Goal: Ask a question: Seek information or help from site administrators or community

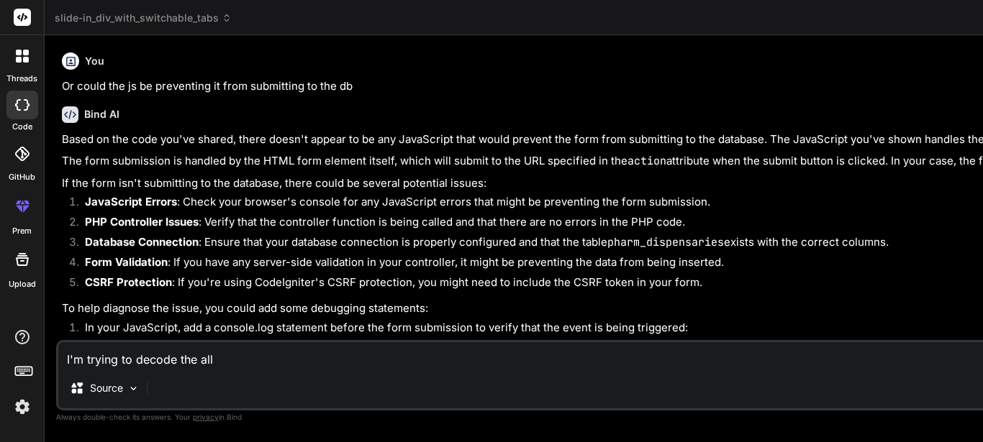
type textarea "I'm trying to decode the allo"
type textarea "x"
type textarea "I'm trying to decode the allow"
type textarea "x"
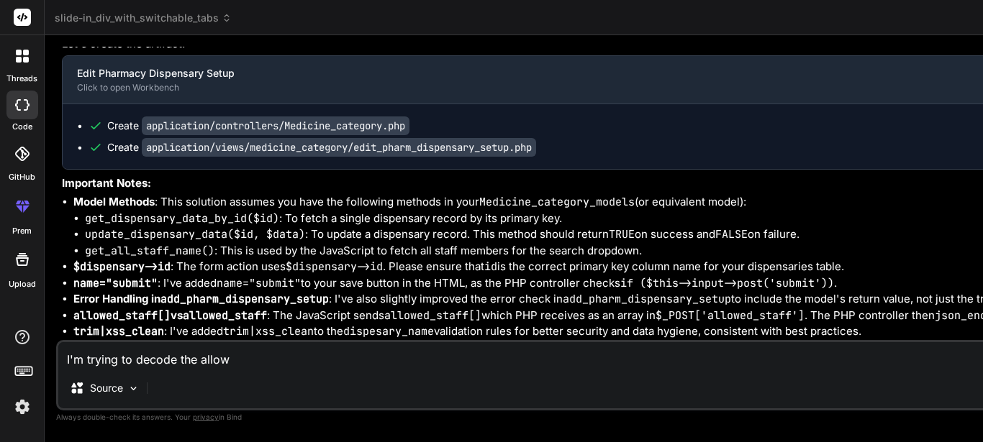
type textarea "I'm trying to decode the allowe"
type textarea "x"
type textarea "I'm trying to decode the allowed"
type textarea "x"
type textarea "I'm trying to decode the allowed"
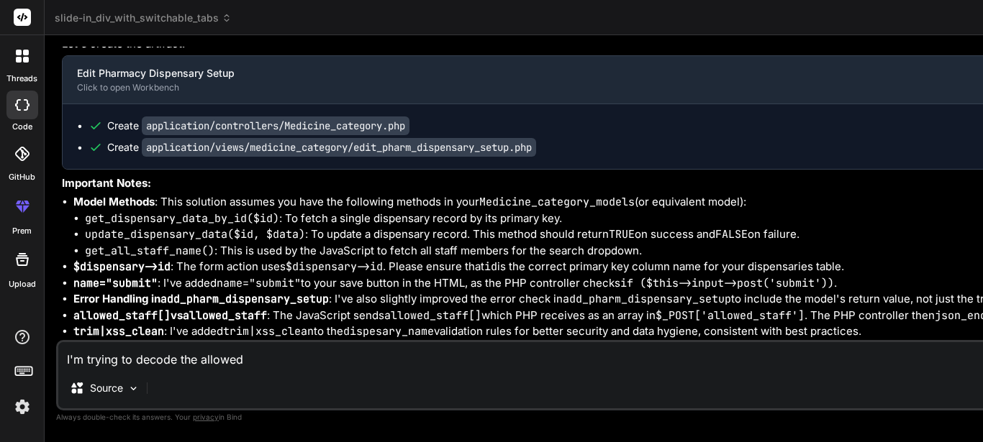
type textarea "x"
type textarea "I'm trying to decode the allowed s"
type textarea "x"
type textarea "I'm trying to decode the allowed"
type textarea "x"
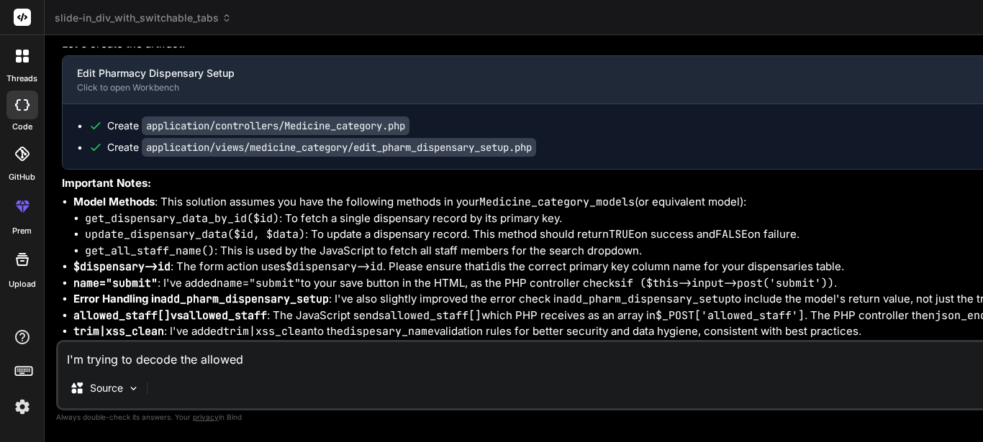
type textarea "I'm trying to decode the allowed"
type textarea "x"
type textarea "I'm trying to decode the allowed_"
type textarea "x"
type textarea "I'm trying to decode the allowed_s"
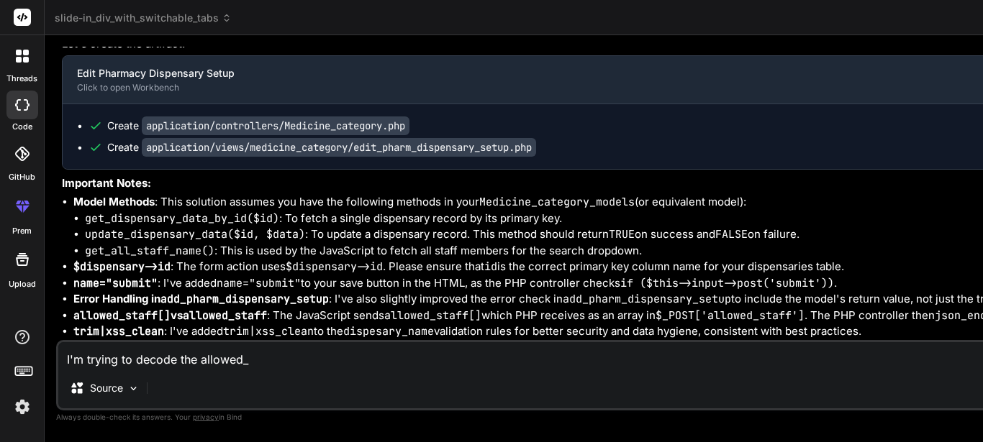
type textarea "x"
type textarea "I'm trying to decode the allowed_st"
type textarea "x"
type textarea "I'm trying to decode the allowed_sta"
type textarea "x"
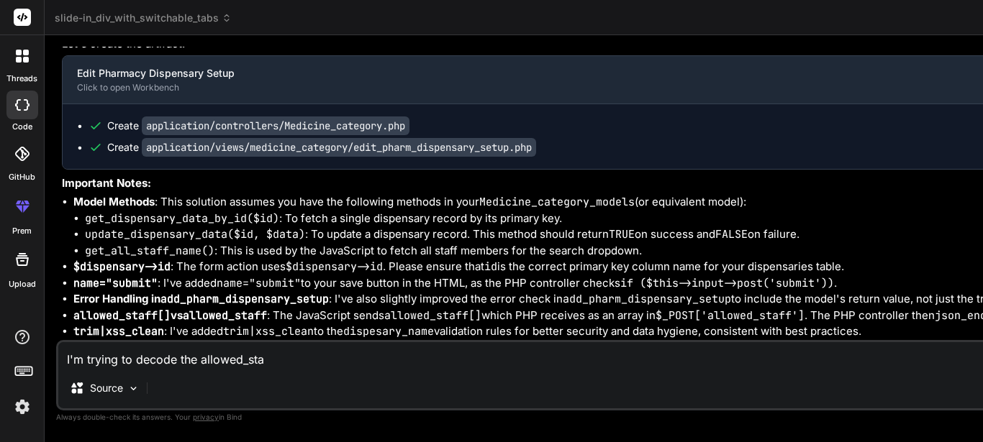
type textarea "I'm trying to decode the allowed_staf"
type textarea "x"
type textarea "I'm trying to decode the allowed_staff"
type textarea "x"
type textarea "I'm trying to decode the allowed_staff"
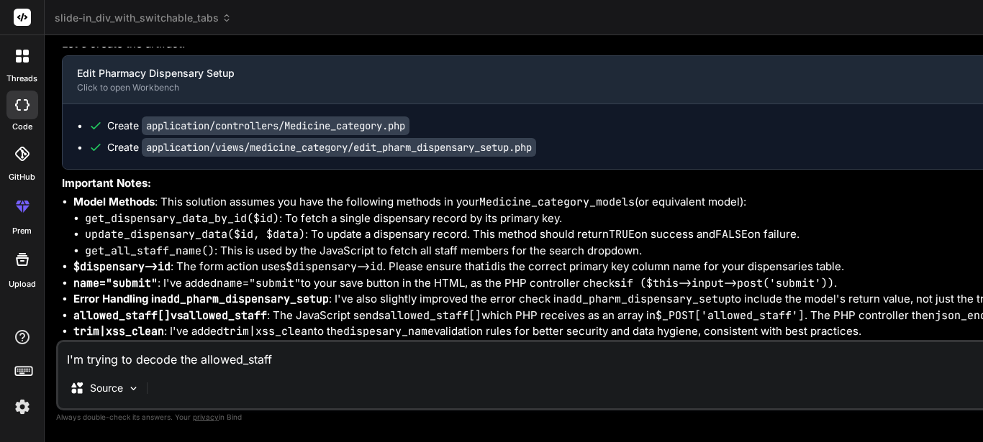
type textarea "x"
type textarea "I'm trying to decode the allowed_staff i"
type textarea "x"
type textarea "I'm trying to decode the allowed_staff in"
type textarea "x"
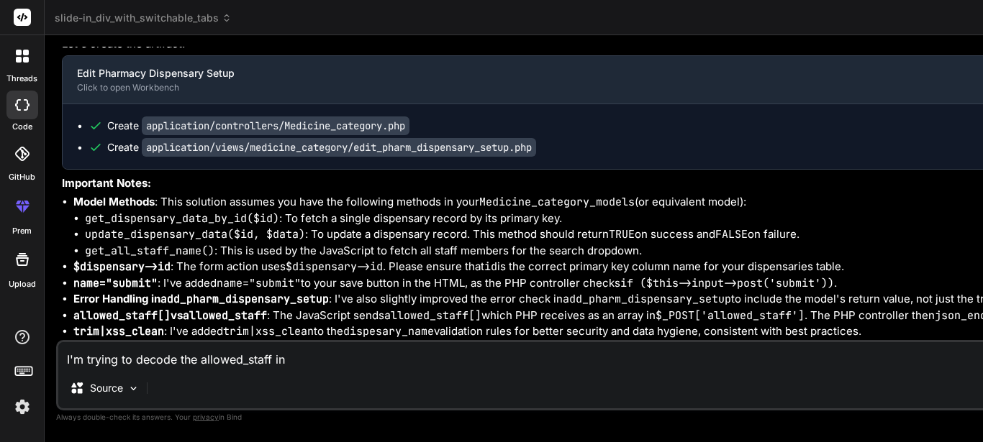
type textarea "I'm trying to decode the allowed_staff in"
type textarea "x"
type textarea "I'm trying to decode the allowed_staff in t"
type textarea "x"
type textarea "I'm trying to decode the allowed_staff in th"
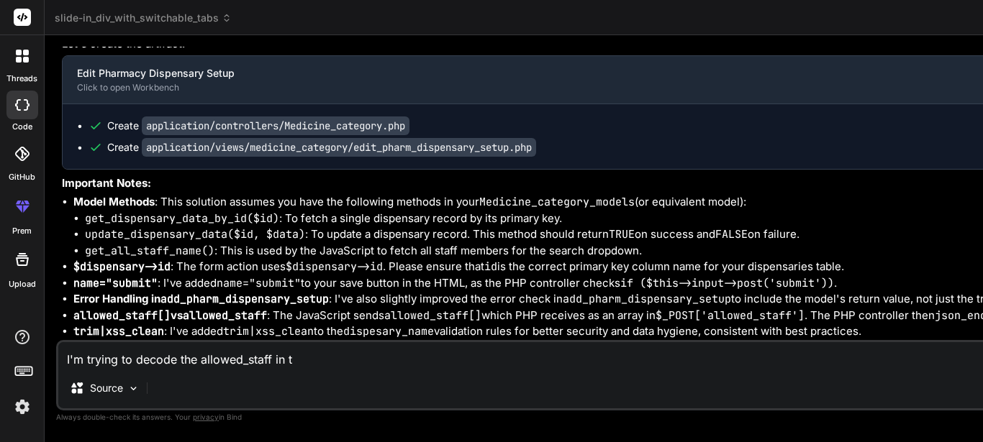
type textarea "x"
type textarea "I'm trying to decode the allowed_staff in thi"
type textarea "x"
type textarea "I'm trying to decode the allowed_staff in this"
type textarea "x"
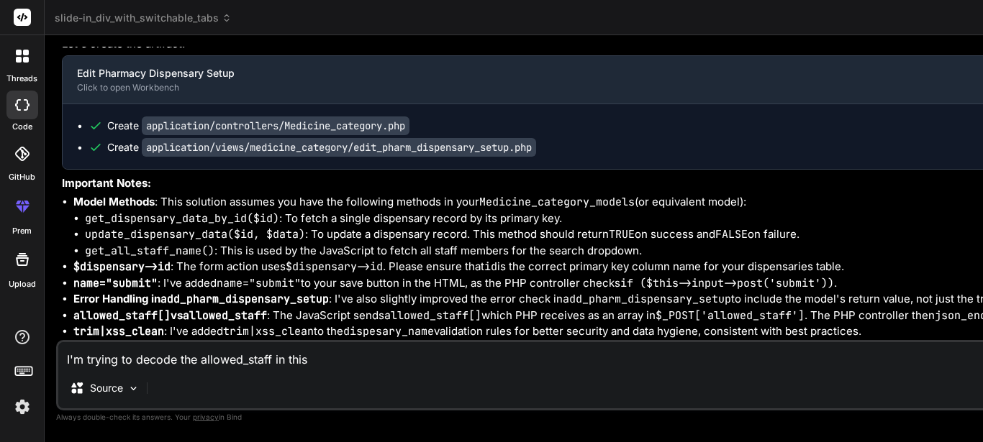
type textarea "I'm trying to decode the allowed_staff in this"
type textarea "x"
type textarea "I'm trying to decode the allowed_staff in this c"
type textarea "x"
type textarea "I'm trying to decode the allowed_staff in this co"
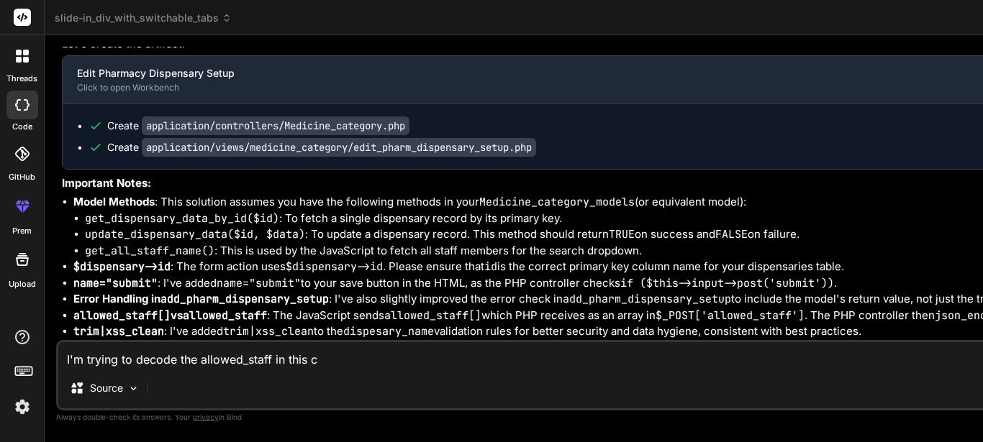
type textarea "x"
type textarea "I'm trying to decode the allowed_staff in this con"
type textarea "x"
type textarea "I'm trying to decode the allowed_staff in this cont"
type textarea "x"
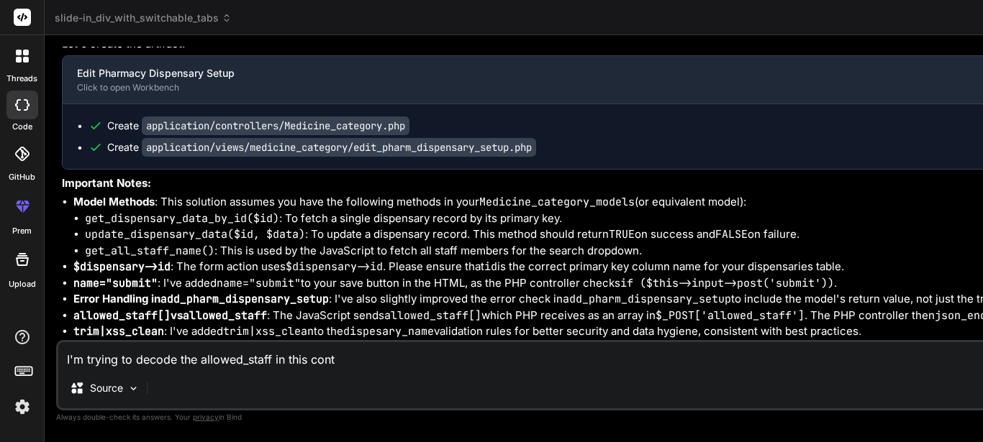
type textarea "I'm trying to decode the allowed_staff in this contr"
type textarea "x"
type textarea "I'm trying to decode the allowed_staff in this contro"
type textarea "x"
type textarea "I'm trying to decode the allowed_staff in this control"
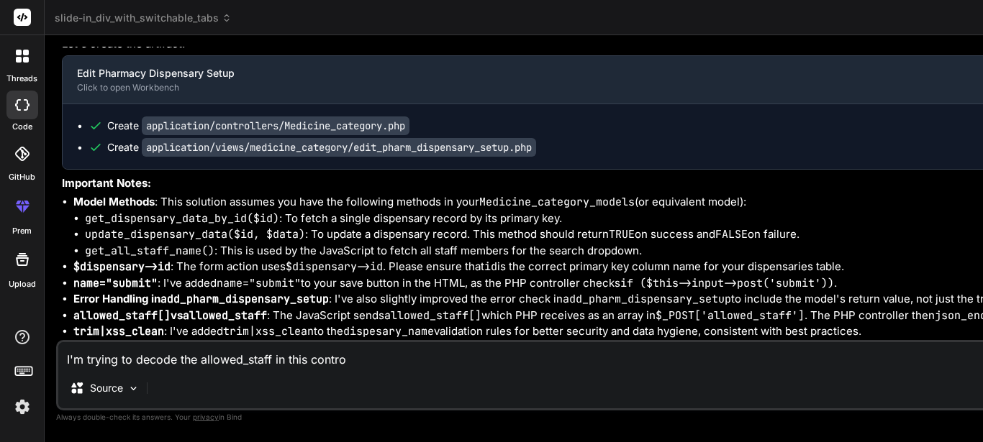
type textarea "x"
type textarea "I'm trying to decode the allowed_staff in this controll"
type textarea "x"
type textarea "I'm trying to decode the allowed_staff in this controlle"
type textarea "x"
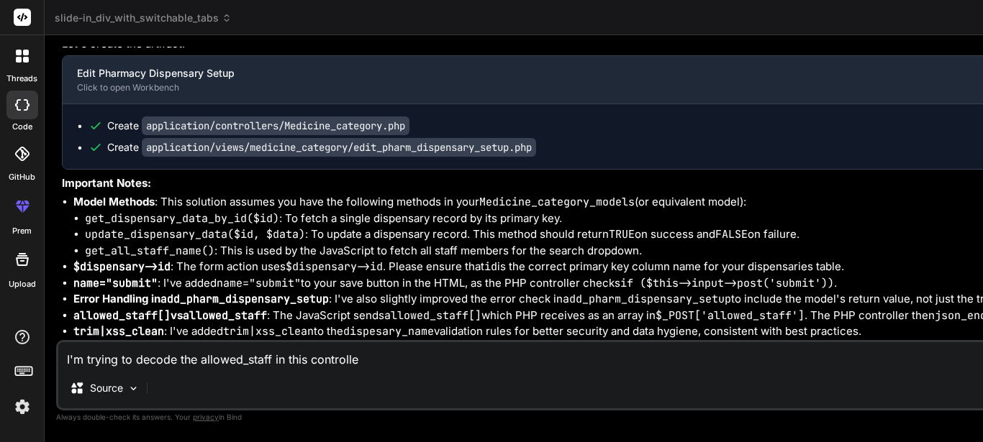
type textarea "I'm trying to decode the allowed_staff in this controller"
type textarea "x"
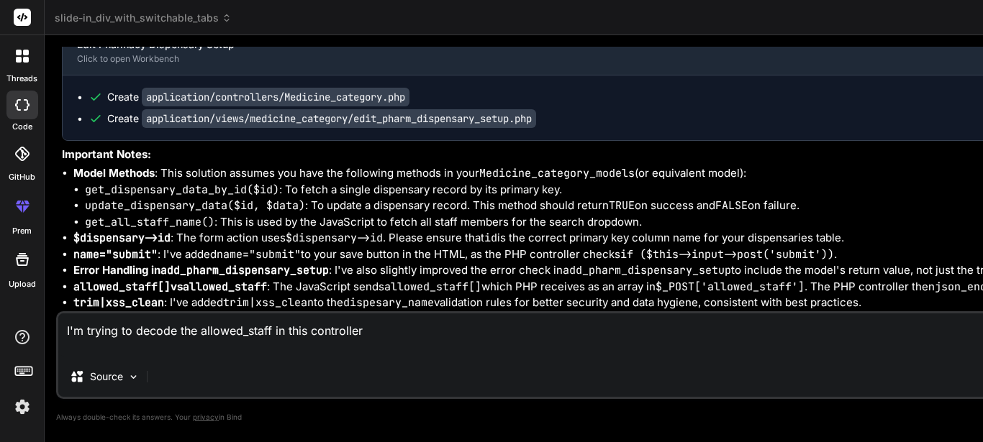
type textarea "I'm trying to decode the allowed_staff in this controller public function list_…"
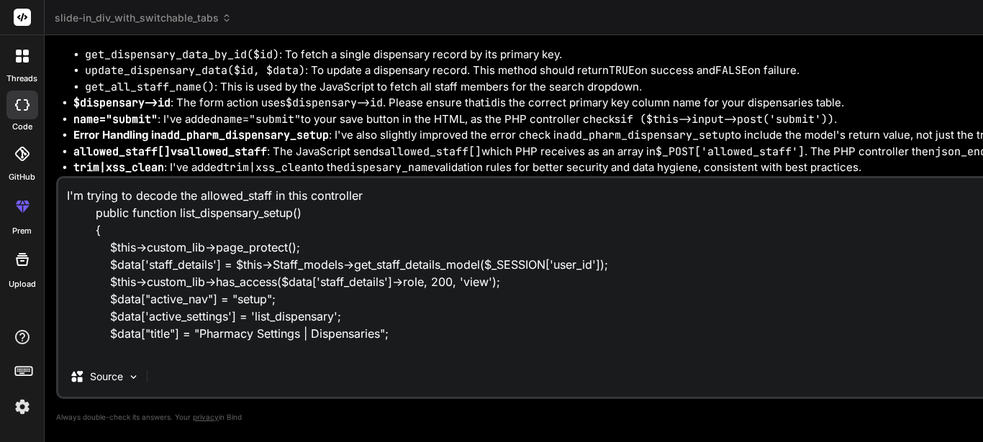
scroll to position [105, 0]
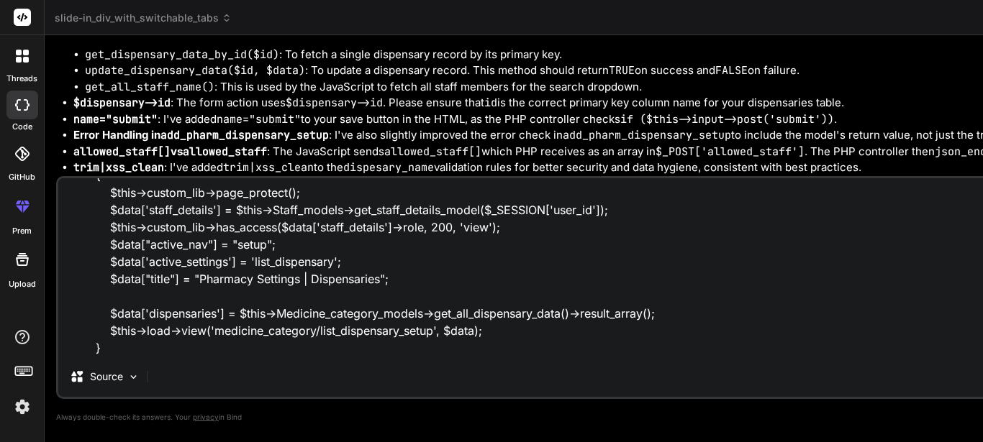
type textarea "x"
type textarea "I'm trying to decode the allowed_staff in this controller public function list_…"
type textarea "x"
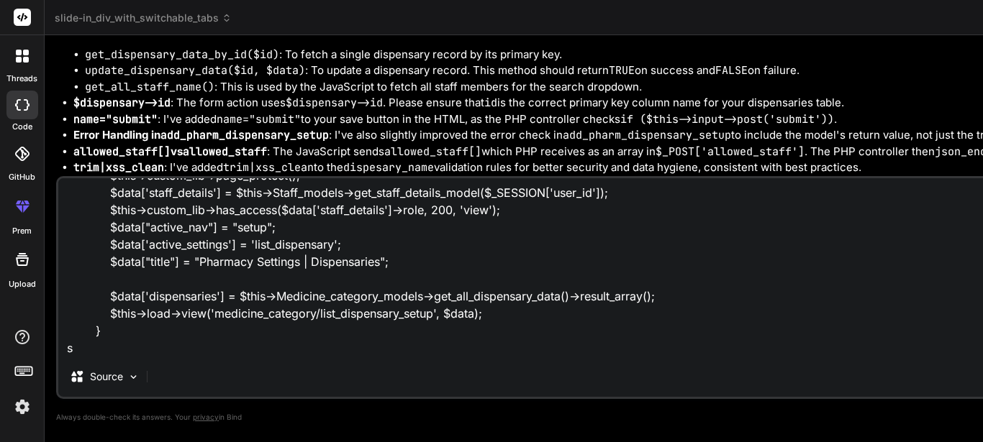
type textarea "I'm trying to decode the allowed_staff in this controller public function list_…"
type textarea "x"
type textarea "I'm trying to decode the allowed_staff in this controller public function list_…"
type textarea "x"
type textarea "I'm trying to decode the allowed_staff in this controller public function list_…"
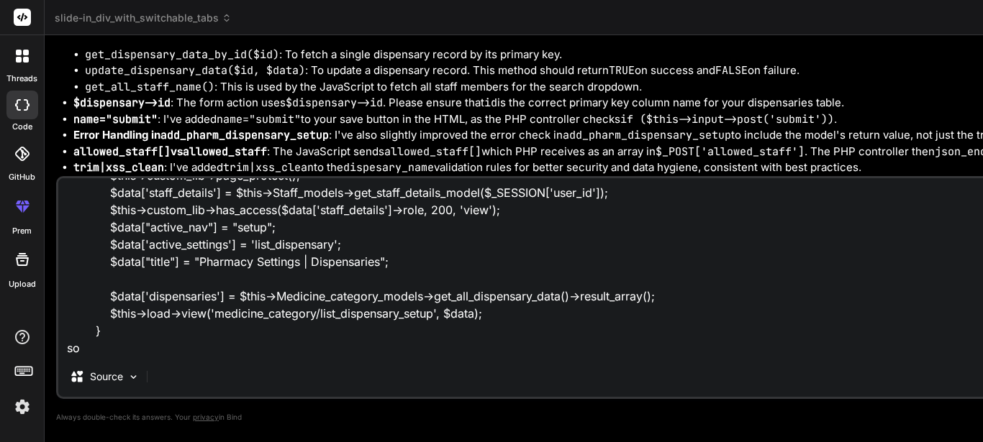
type textarea "x"
type textarea "I'm trying to decode the allowed_staff in this controller public function list_…"
type textarea "x"
type textarea "I'm trying to decode the allowed_staff in this controller public function list_…"
type textarea "x"
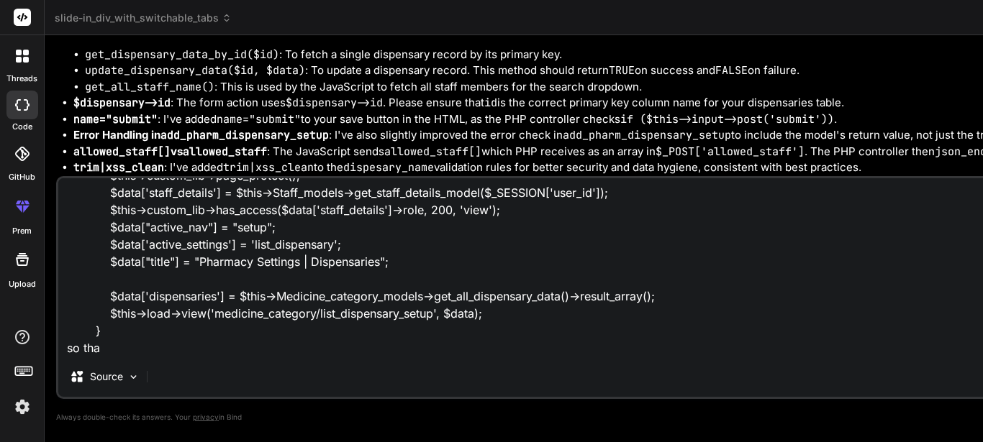
type textarea "I'm trying to decode the allowed_staff in this controller public function list_…"
type textarea "x"
type textarea "I'm trying to decode the allowed_staff in this controller public function list_…"
type textarea "x"
type textarea "I'm trying to decode the allowed_staff in this controller public function list_…"
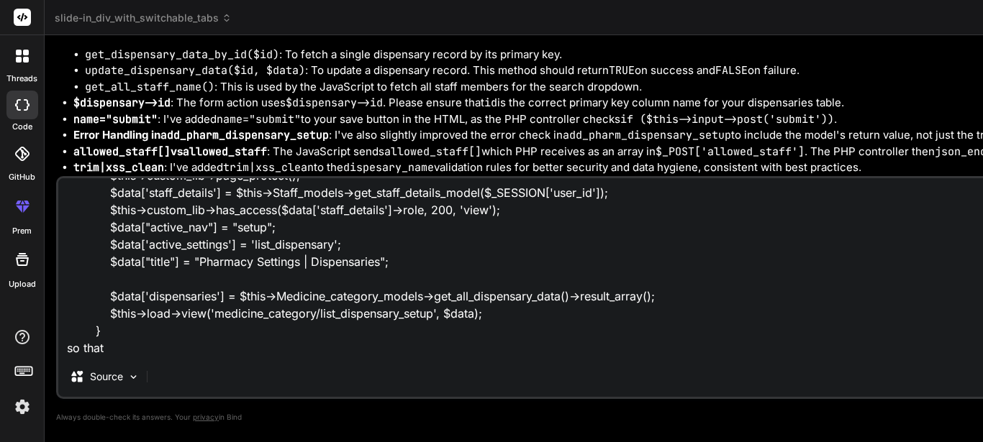
type textarea "x"
type textarea "I'm trying to decode the allowed_staff in this controller public function list_…"
type textarea "x"
type textarea "I'm trying to decode the allowed_staff in this controller public function list_…"
type textarea "x"
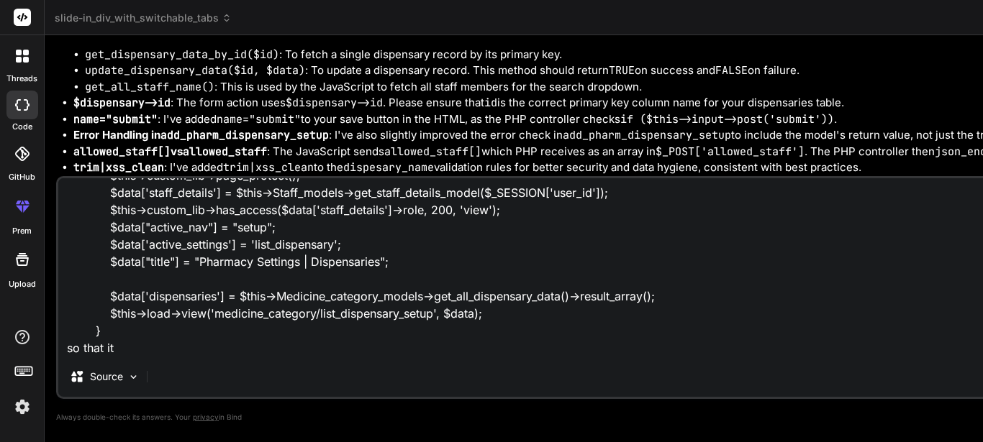
type textarea "I'm trying to decode the allowed_staff in this controller public function list_…"
type textarea "x"
type textarea "I'm trying to decode the allowed_staff in this controller public function list_…"
type textarea "x"
type textarea "I'm trying to decode the allowed_staff in this controller public function list_…"
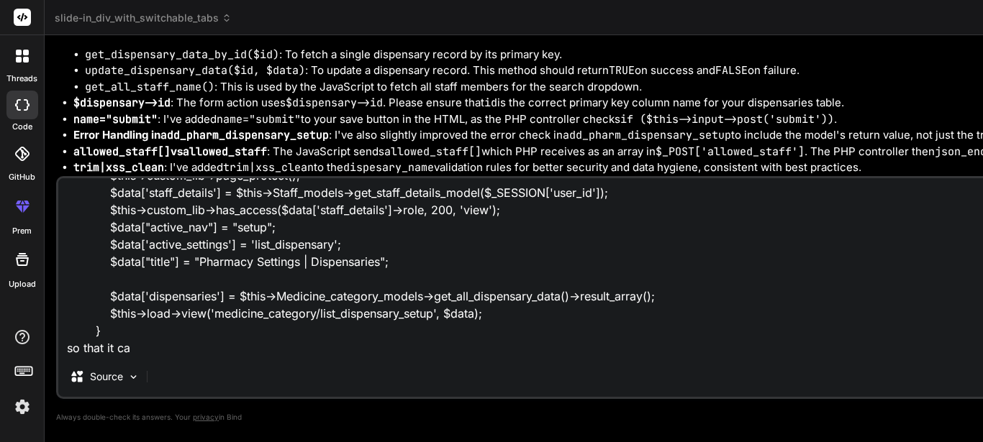
type textarea "x"
type textarea "I'm trying to decode the allowed_staff in this controller public function list_…"
type textarea "x"
type textarea "I'm trying to decode the allowed_staff in this controller public function list_…"
type textarea "x"
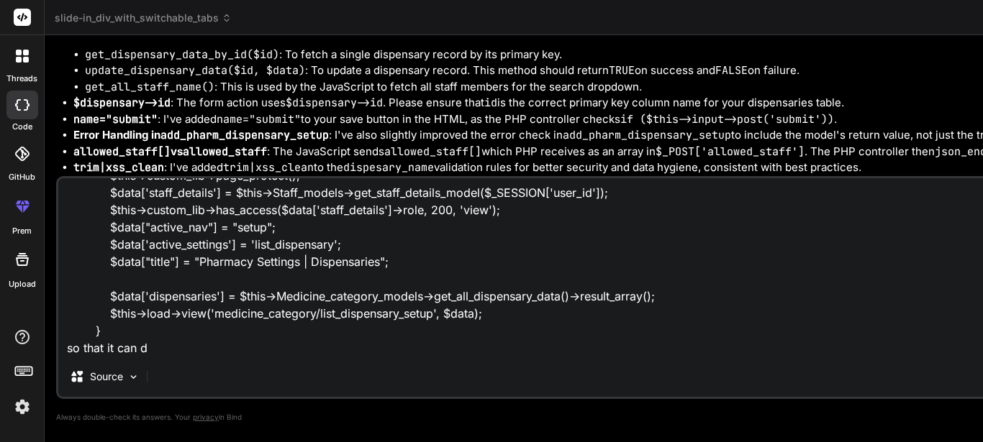
type textarea "I'm trying to decode the allowed_staff in this controller public function list_…"
type textarea "x"
type textarea "I'm trying to decode the allowed_staff in this controller public function list_…"
type textarea "x"
type textarea "I'm trying to decode the allowed_staff in this controller public function list_…"
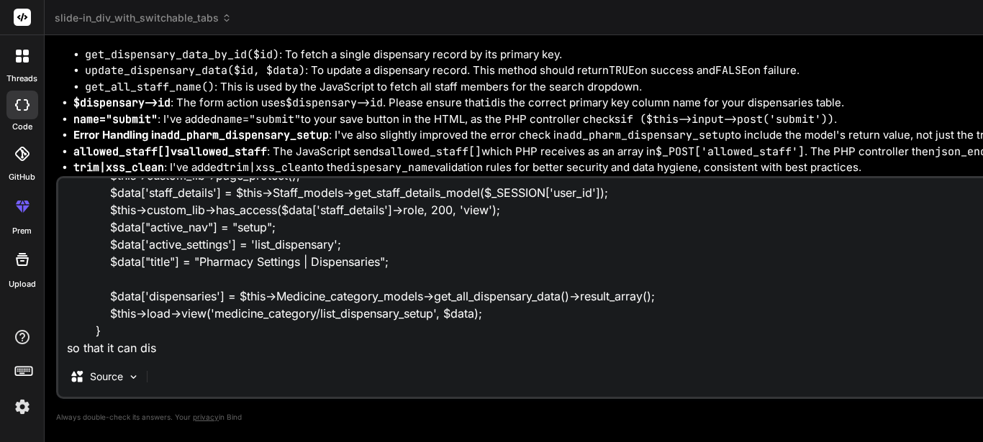
type textarea "x"
type textarea "I'm trying to decode the allowed_staff in this controller public function list_…"
type textarea "x"
type textarea "I'm trying to decode the allowed_staff in this controller public function list_…"
type textarea "x"
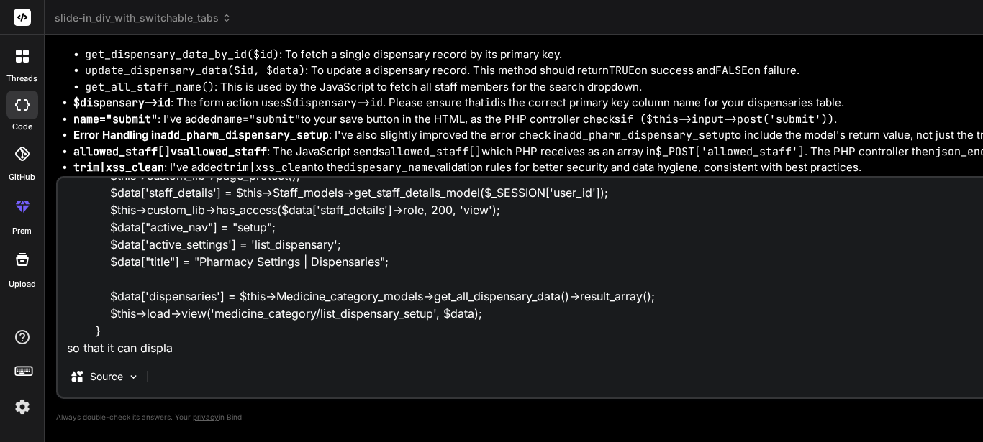
type textarea "I'm trying to decode the allowed_staff in this controller public function list_…"
type textarea "x"
type textarea "I'm trying to decode the allowed_staff in this controller public function list_…"
type textarea "x"
type textarea "I'm trying to decode the allowed_staff in this controller public function list_…"
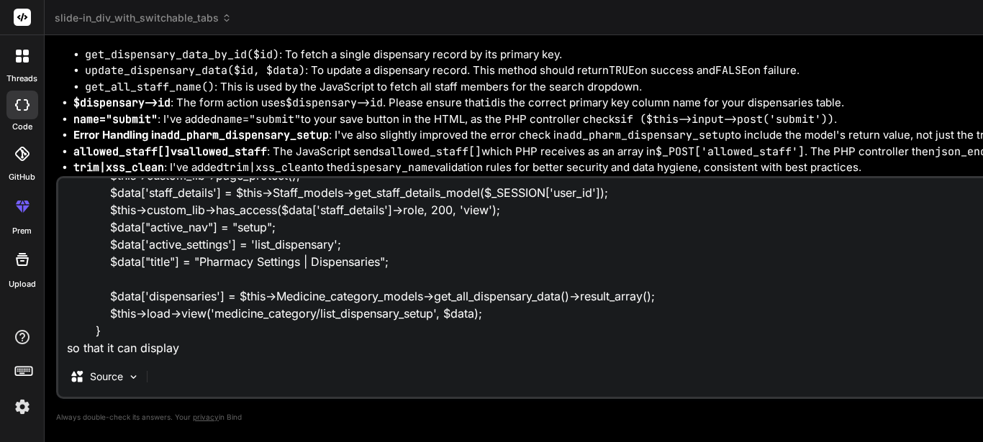
type textarea "x"
type textarea "I'm trying to decode the allowed_staff in this controller public function list_…"
type textarea "x"
type textarea "I'm trying to decode the allowed_staff in this controller public function list_…"
type textarea "x"
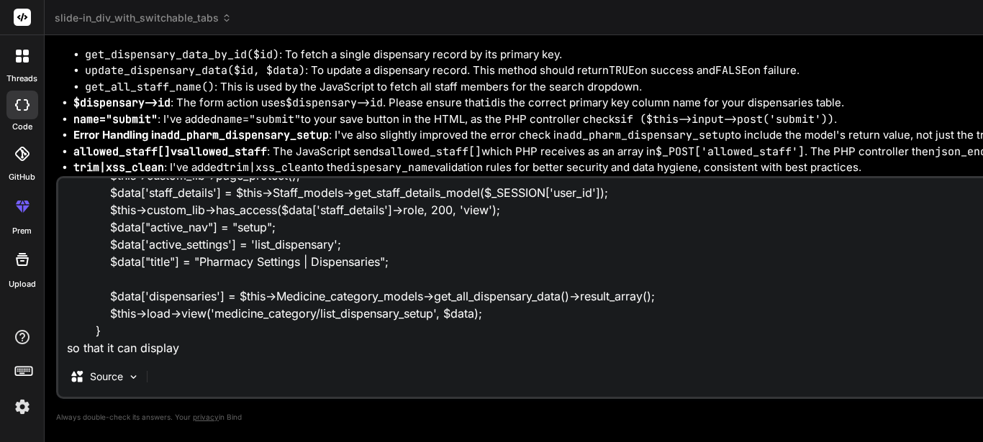
type textarea "I'm trying to decode the allowed_staff in this controller public function list_…"
type textarea "x"
type textarea "I'm trying to decode the allowed_staff in this controller public function list_…"
type textarea "x"
type textarea "I'm trying to decode the allowed_staff in this controller public function list_…"
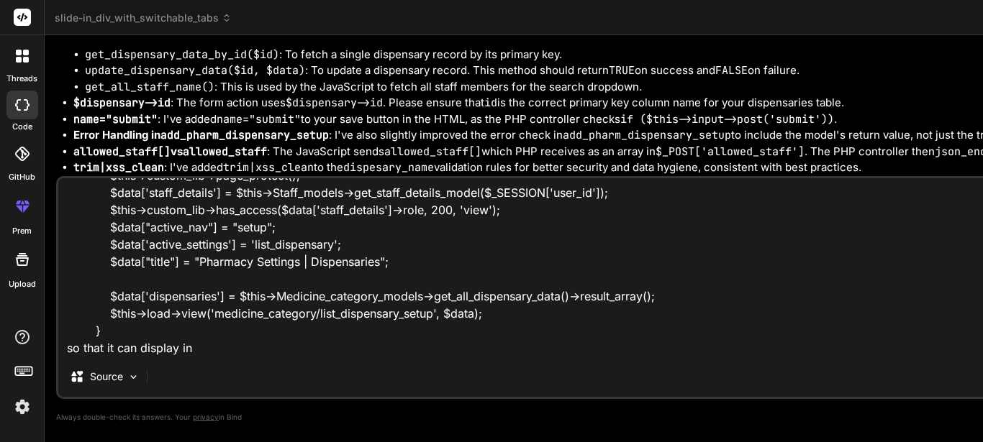
type textarea "x"
type textarea "I'm trying to decode the allowed_staff in this controller public function list_…"
type textarea "x"
type textarea "I'm trying to decode the allowed_staff in this controller public function list_…"
type textarea "x"
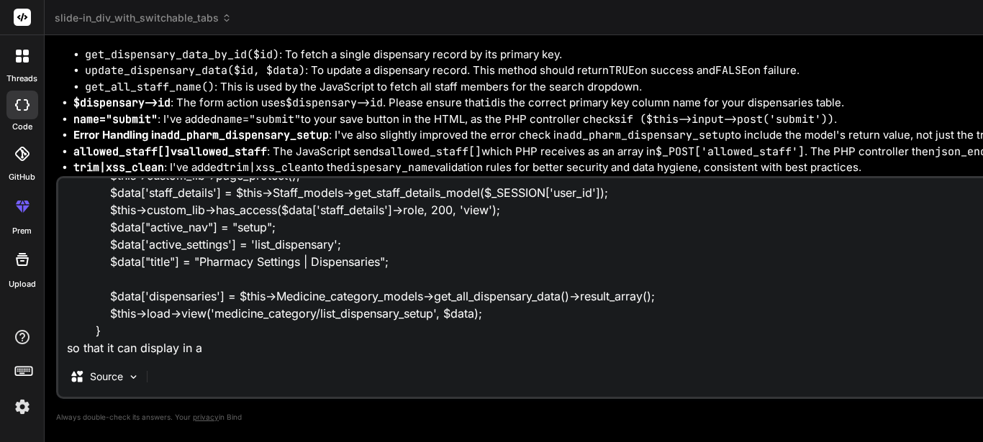
type textarea "I'm trying to decode the allowed_staff in this controller public function list_…"
type textarea "x"
type textarea "I'm trying to decode the allowed_staff in this controller public function list_…"
type textarea "x"
type textarea "I'm trying to decode the allowed_staff in this controller public function list_…"
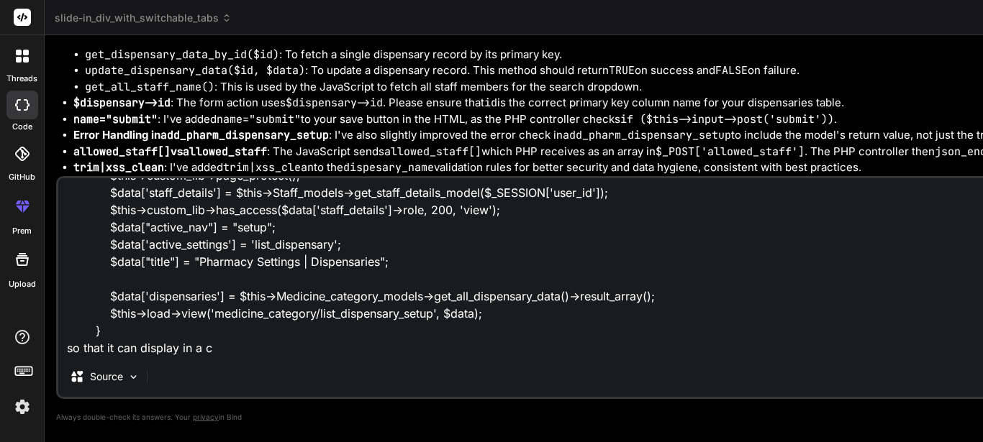
type textarea "x"
type textarea "I'm trying to decode the allowed_staff in this controller public function list_…"
type textarea "x"
type textarea "I'm trying to decode the allowed_staff in this controller public function list_…"
type textarea "x"
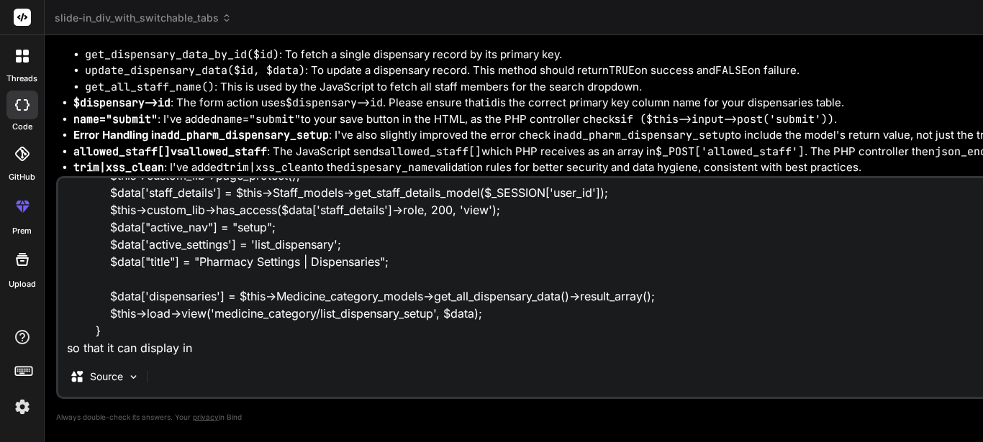
type textarea "I'm trying to decode the allowed_staff in this controller public function list_…"
type textarea "x"
type textarea "I'm trying to decode the allowed_staff in this controller public function list_…"
type textarea "x"
type textarea "I'm trying to decode the allowed_staff in this controller public function list_…"
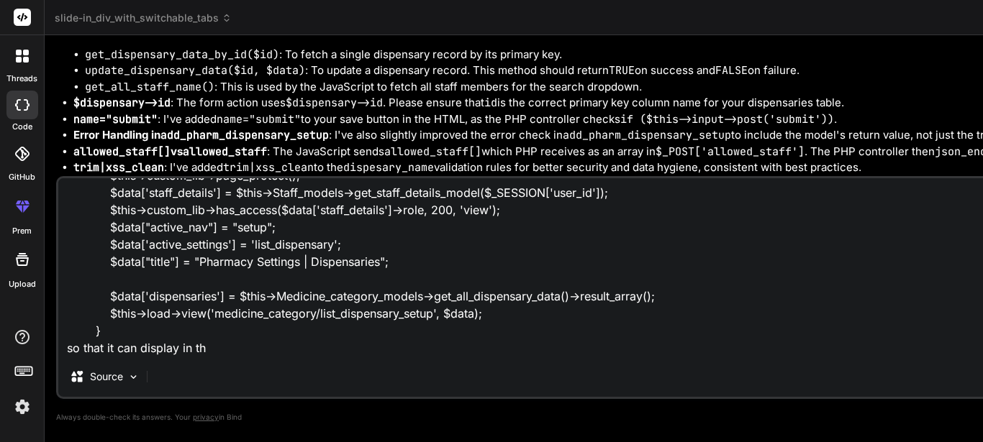
type textarea "x"
type textarea "I'm trying to decode the allowed_staff in this controller public function list_…"
type textarea "x"
type textarea "I'm trying to decode the allowed_staff in this controller public function list_…"
type textarea "x"
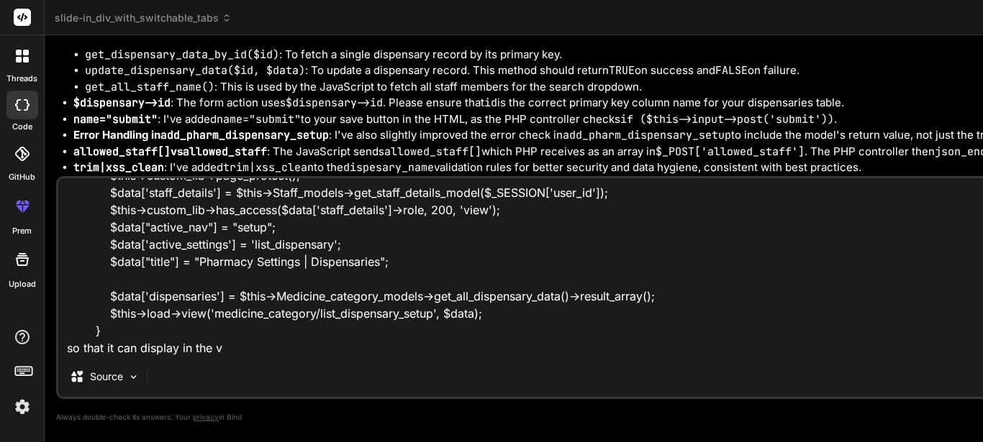
type textarea "I'm trying to decode the allowed_staff in this controller public function list_…"
type textarea "x"
type textarea "I'm trying to decode the allowed_staff in this controller public function list_…"
type textarea "x"
type textarea "I'm trying to decode the allowed_staff in this controller public function list_…"
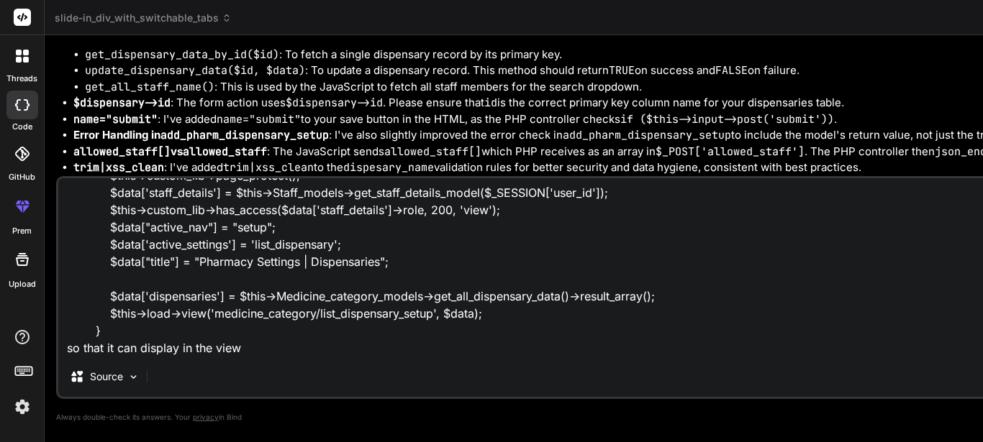
type textarea "x"
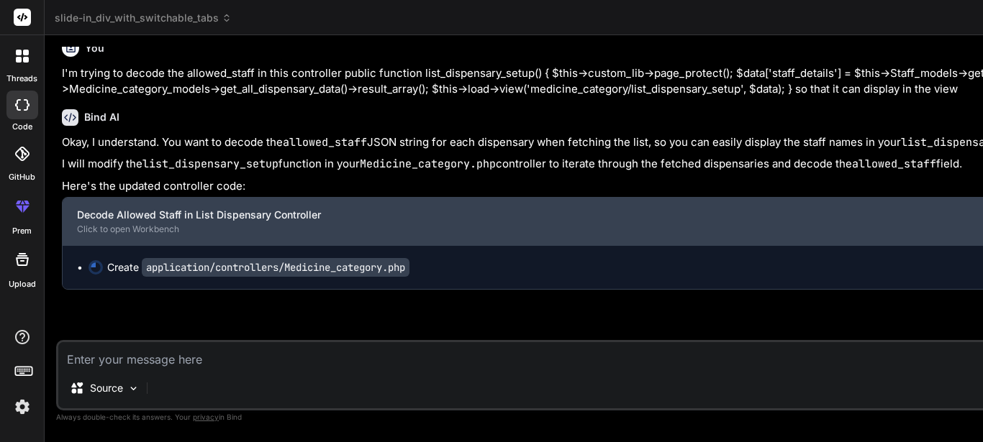
scroll to position [12691, 0]
type textarea "x"
type textarea "$this->load->view('medicine_category/list_dispensary_setup', $data); } // ... o…"
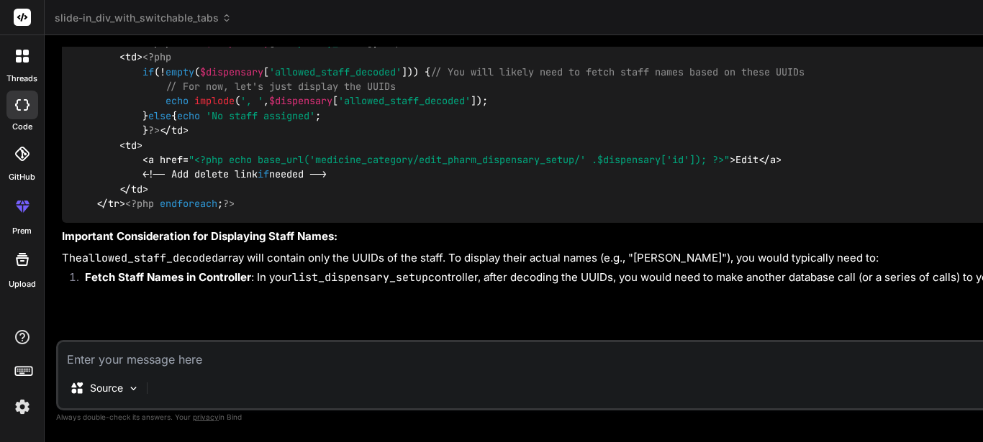
type textarea "x"
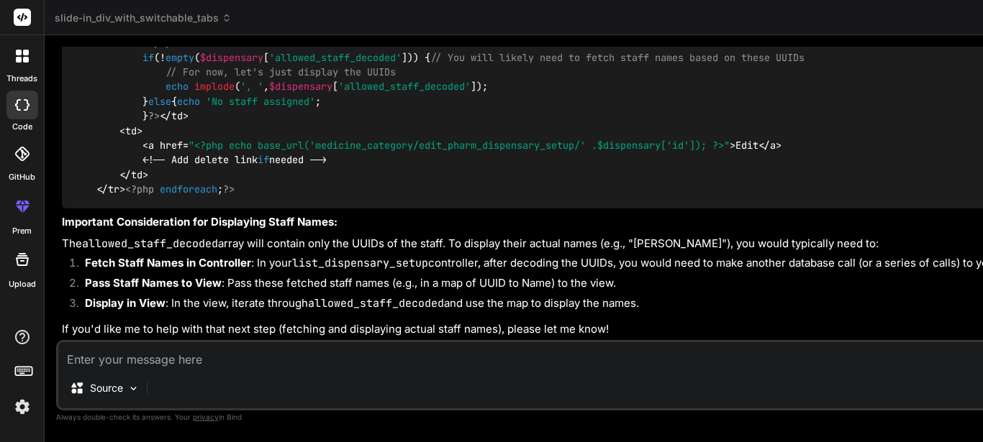
scroll to position [0, 0]
drag, startPoint x: 766, startPoint y: 299, endPoint x: 755, endPoint y: 263, distance: 38.2
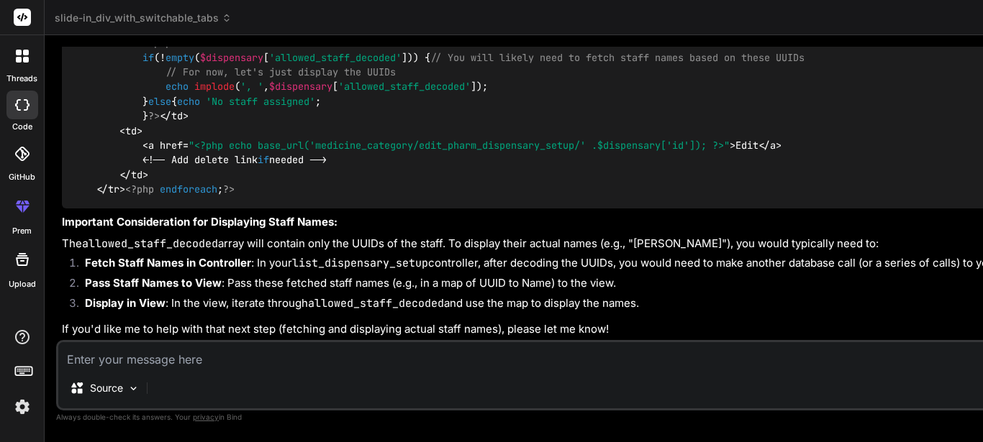
drag, startPoint x: 771, startPoint y: 294, endPoint x: 746, endPoint y: 143, distance: 153.1
type textarea "public function list_dispensary_setup() { $this->custom_lib->page_protect(); $d…"
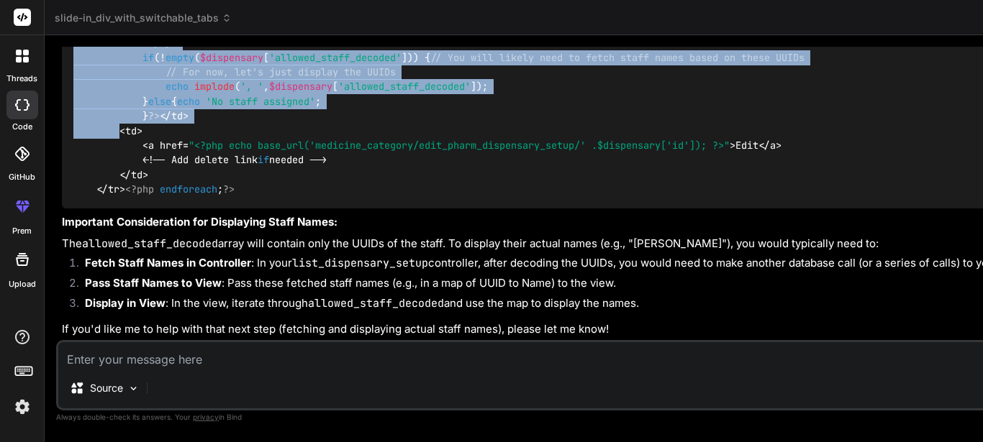
drag, startPoint x: 158, startPoint y: 288, endPoint x: 62, endPoint y: 143, distance: 173.4
copy code "<td> <?php if (! empty ( $dispensary [ 'allowed_staff_decoded' ])) { // You wil…"
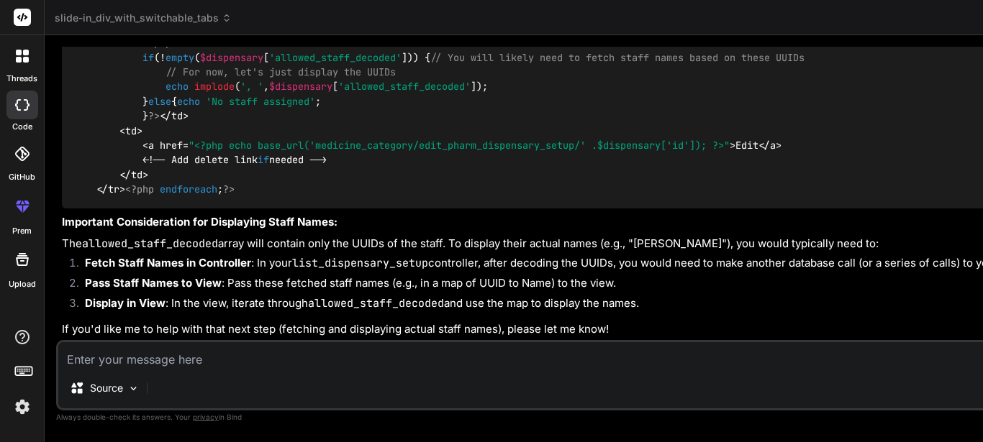
type textarea "I"
type textarea "x"
type textarea "I"
type textarea "x"
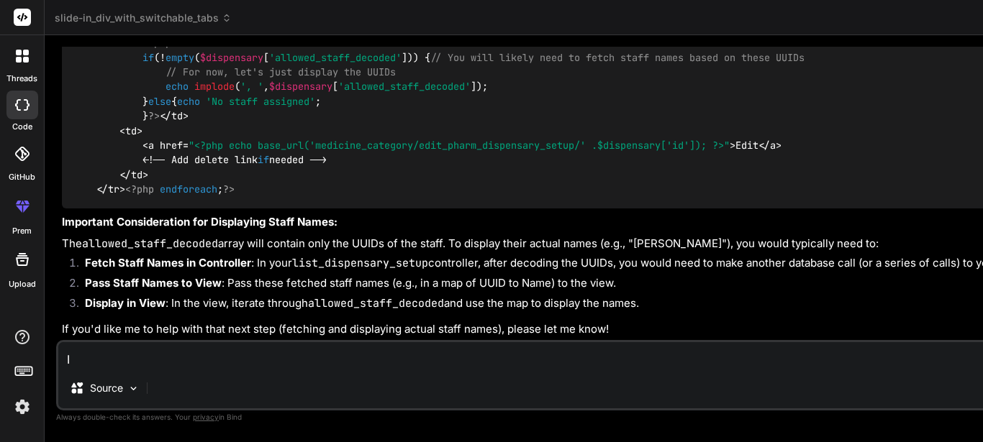
type textarea "I w"
type textarea "x"
type textarea "I wa"
type textarea "x"
type textarea "I wan"
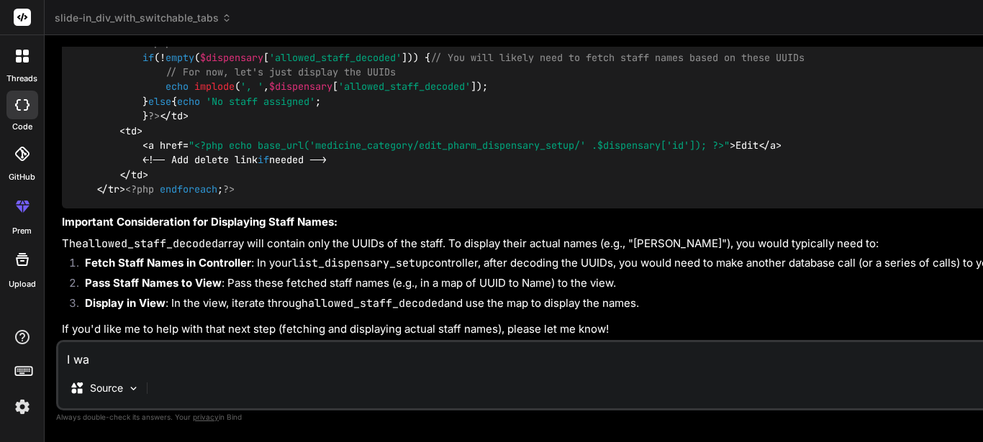
type textarea "x"
type textarea "I want"
type textarea "x"
type textarea "I want"
type textarea "x"
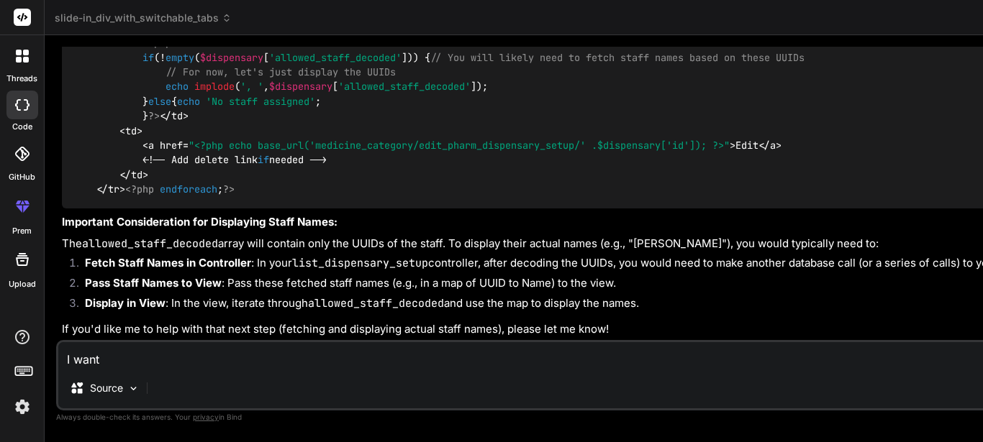
type textarea "I want t"
type textarea "x"
type textarea "I want to"
type textarea "x"
type textarea "I want to"
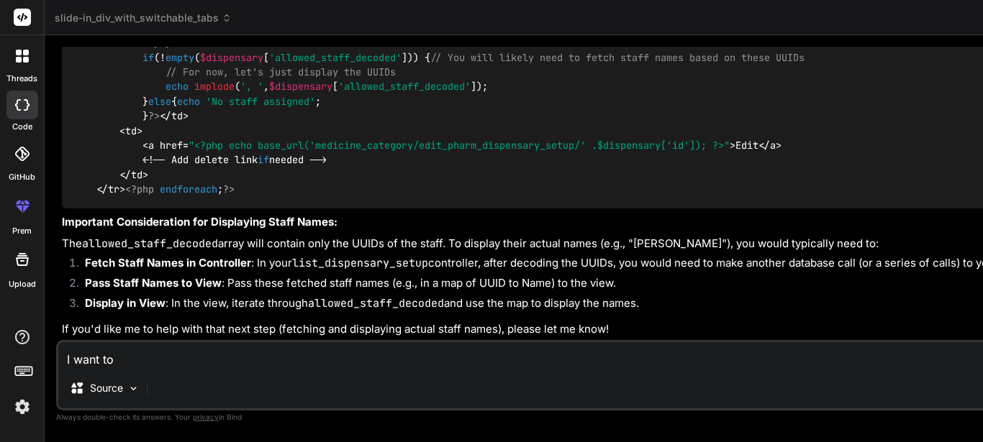
type textarea "x"
type textarea "I want to e"
type textarea "x"
type textarea "I want to ec"
type textarea "x"
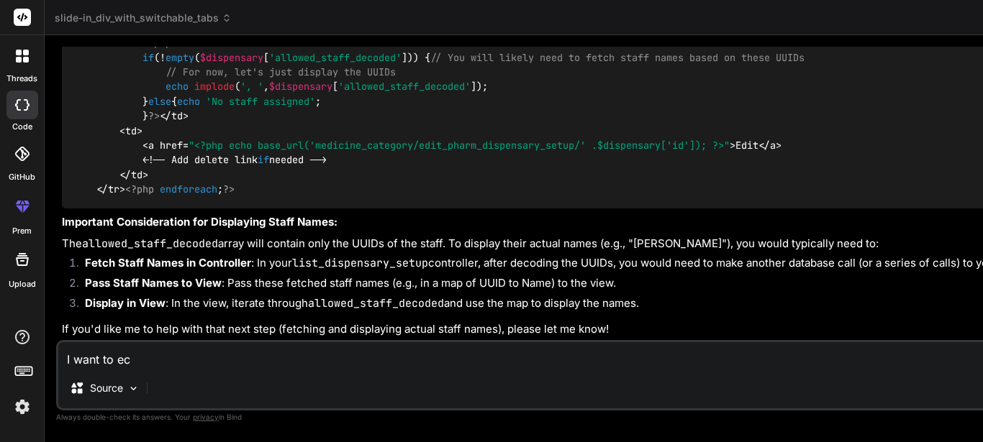
type textarea "I want to ech"
type textarea "x"
type textarea "I want to echo"
type textarea "x"
type textarea "I want to echo"
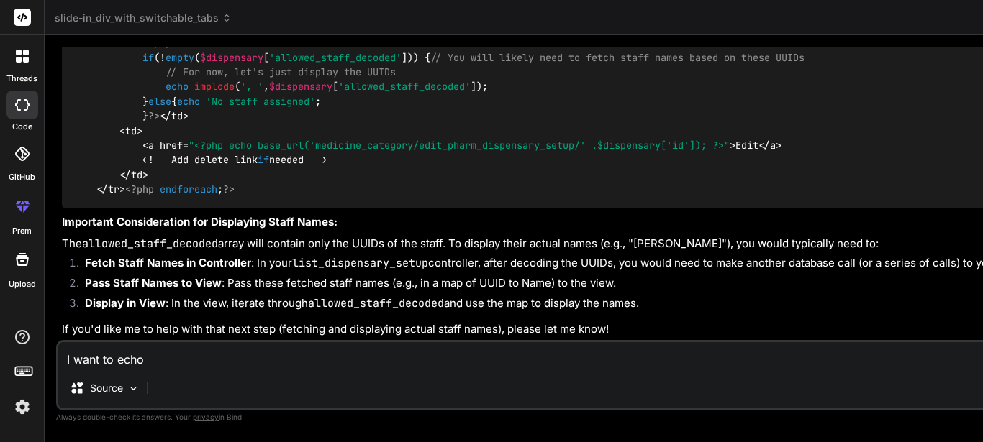
type textarea "x"
type textarea "I want to echo t"
type textarea "x"
type textarea "I want to echo th"
type textarea "x"
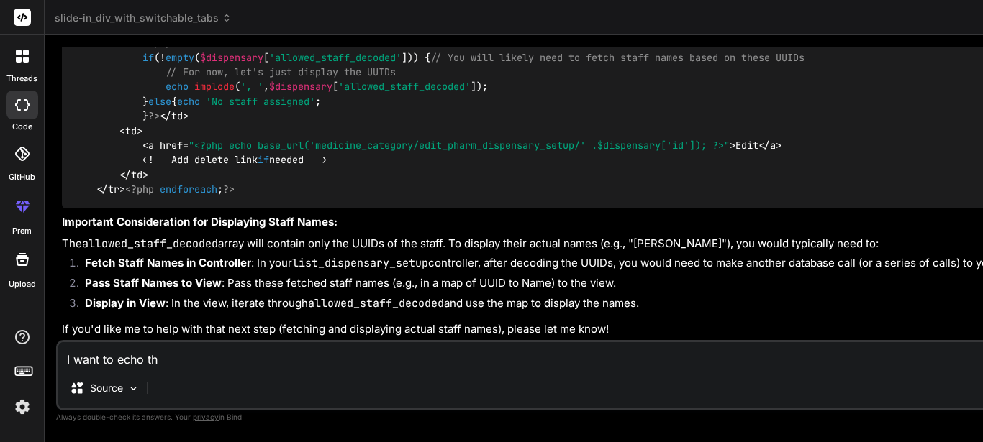
type textarea "I want to echo thi"
type textarea "x"
type textarea "I want to echo this"
type textarea "x"
type textarea "I want to echo this"
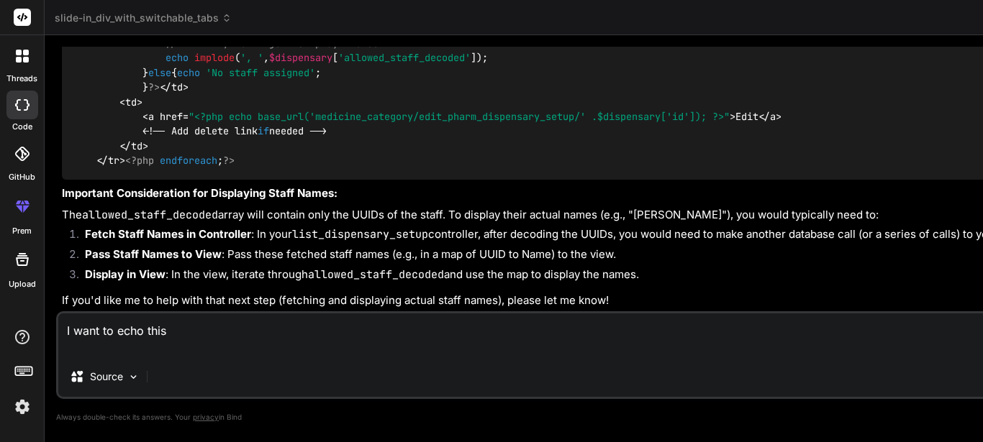
paste textarea "if (!empty($row['allowed_staff_decoded'])) { // You will likely need to fetch s…"
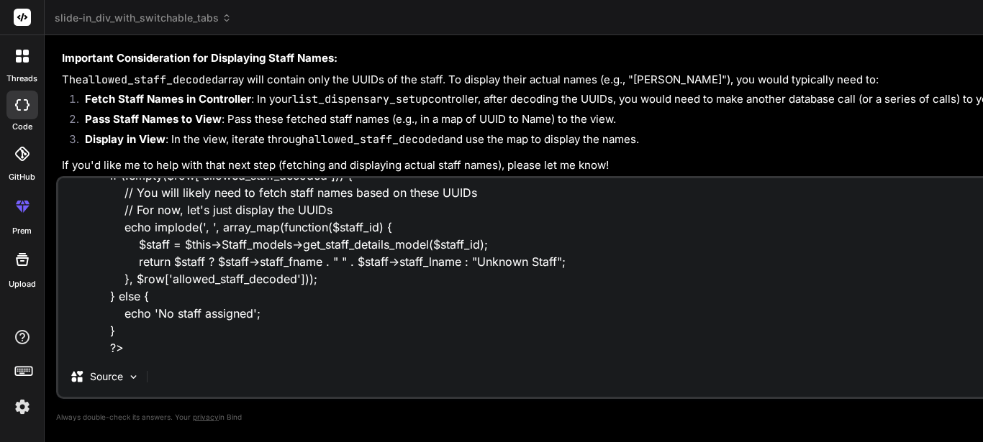
scroll to position [72, 0]
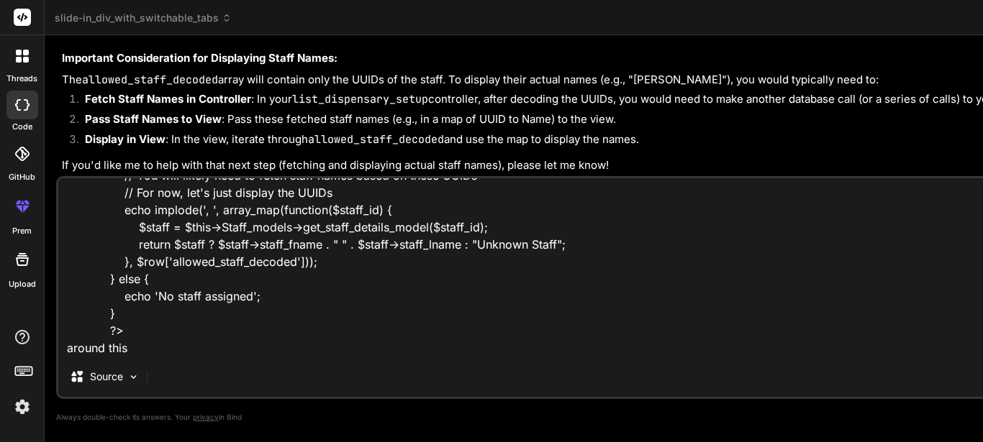
paste textarea "<span class="staff-tag">"
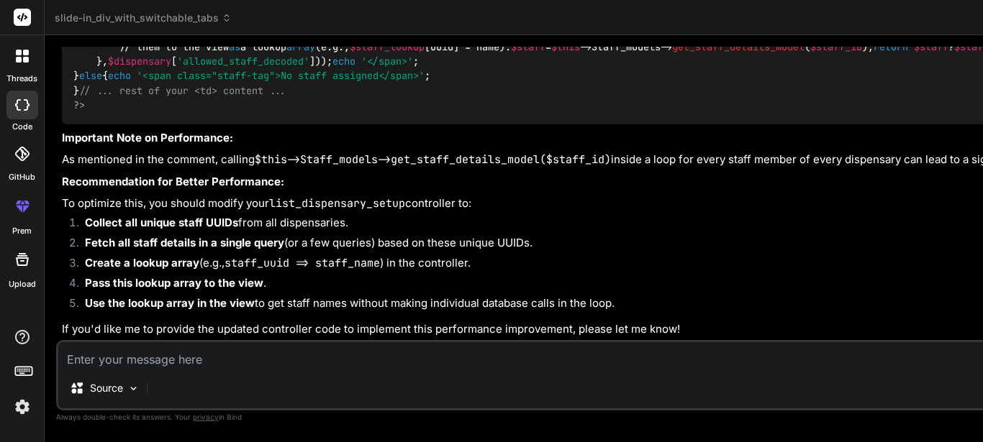
scroll to position [14244, 0]
drag, startPoint x: 300, startPoint y: 127, endPoint x: 96, endPoint y: 122, distance: 203.6
copy code "echo '<span class="staff-tag">' ;"
drag, startPoint x: 213, startPoint y: 255, endPoint x: 305, endPoint y: 261, distance: 92.2
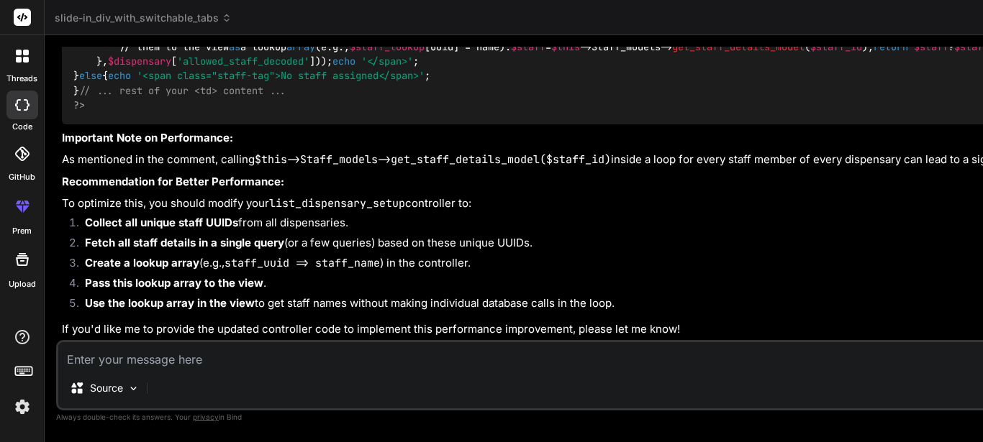
drag, startPoint x: 232, startPoint y: 262, endPoint x: 98, endPoint y: 255, distance: 134.7
copy code "echo '</span>' ;"
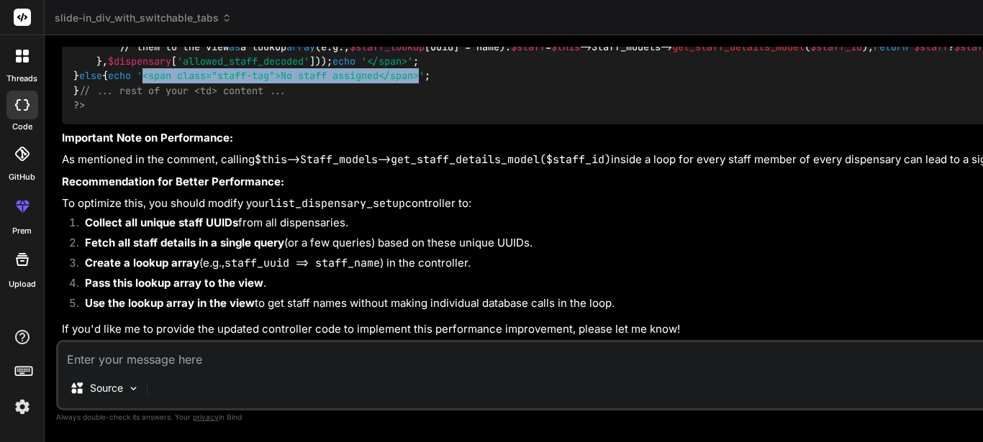
drag, startPoint x: 135, startPoint y: 291, endPoint x: 416, endPoint y: 293, distance: 282.0
click at [416, 83] on span "'<span class="staff-tag">No staff assigned</span>'" at bounding box center [281, 76] width 288 height 13
copy span "<span class="staff-tag">No staff assigned</span>"
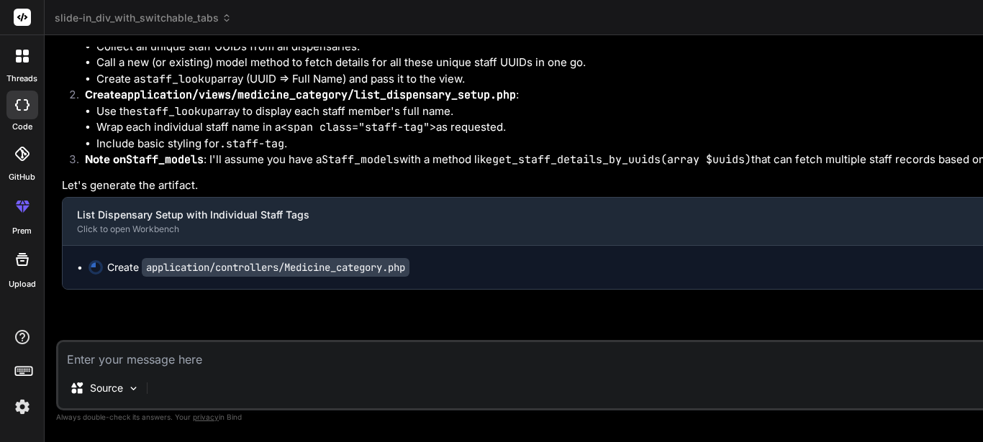
scroll to position [15195, 0]
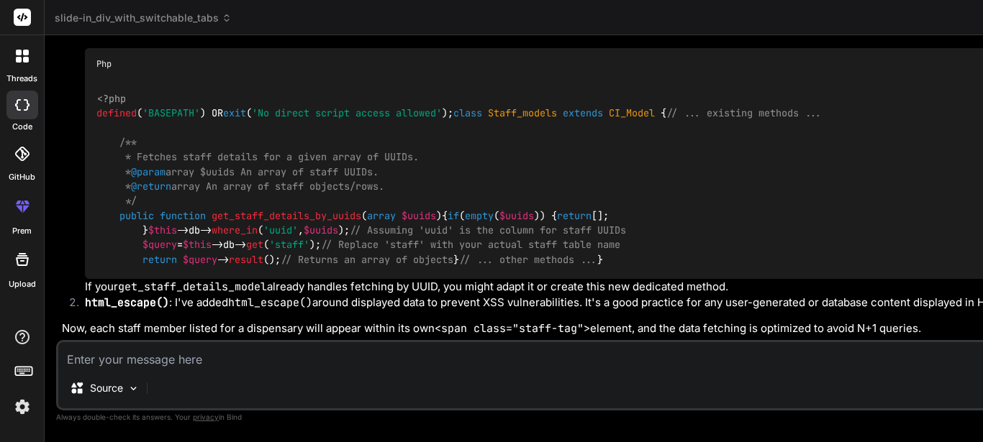
drag, startPoint x: 745, startPoint y: 255, endPoint x: 734, endPoint y: 151, distance: 104.9
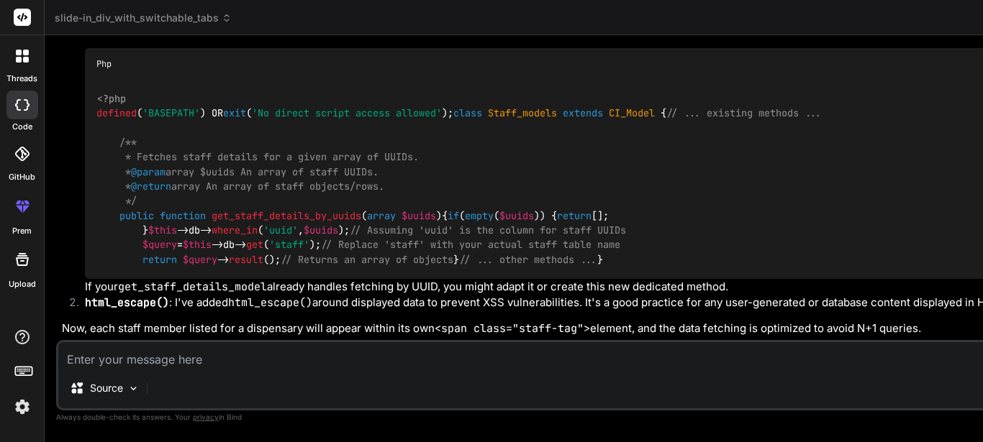
drag, startPoint x: 734, startPoint y: 189, endPoint x: 772, endPoint y: 266, distance: 85.6
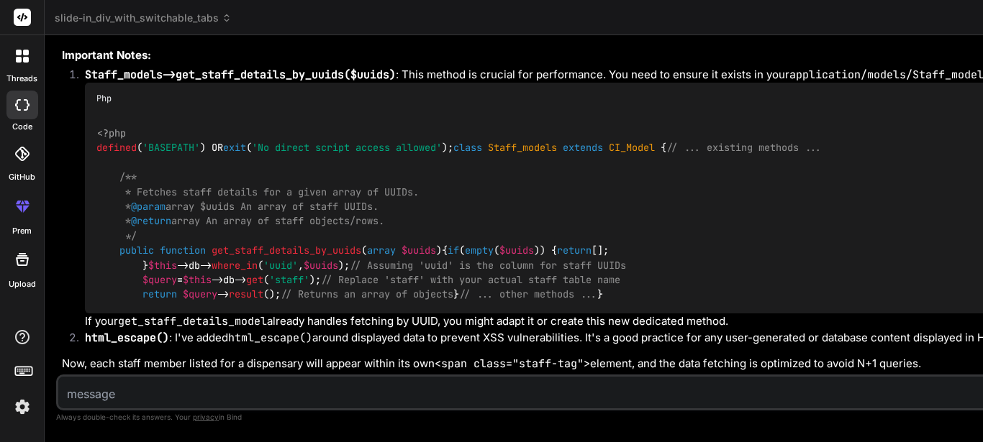
scroll to position [19716, 0]
drag, startPoint x: 516, startPoint y: 81, endPoint x: 215, endPoint y: 75, distance: 301.4
click at [215, 75] on div "Bind AI Web Search Created with Pixso. Code Generator You Or could the js be pr…" at bounding box center [830, 238] width 1570 height 407
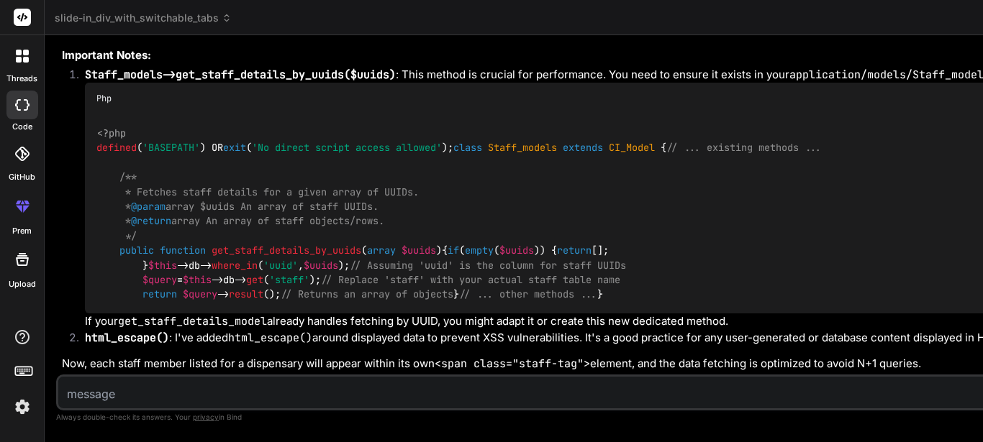
drag, startPoint x: 903, startPoint y: 298, endPoint x: 574, endPoint y: 168, distance: 353.5
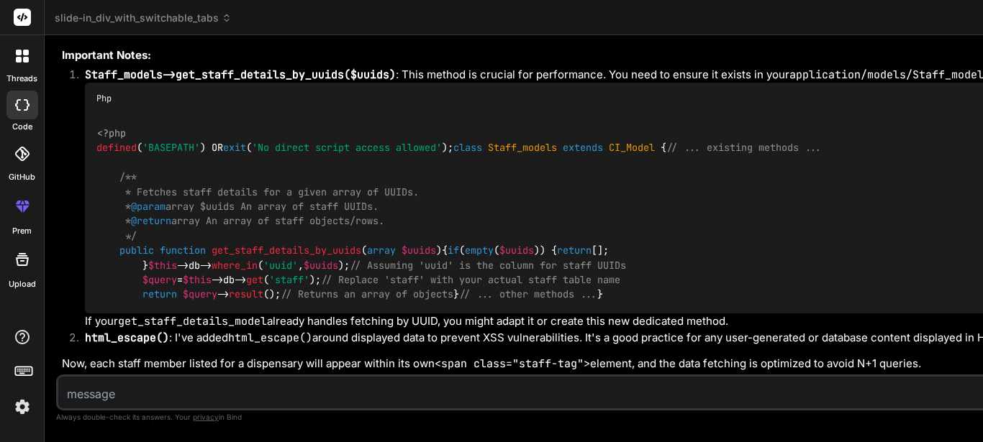
click at [209, 396] on textarea at bounding box center [701, 390] width 1286 height 26
drag, startPoint x: 668, startPoint y: 246, endPoint x: 802, endPoint y: 247, distance: 133.8
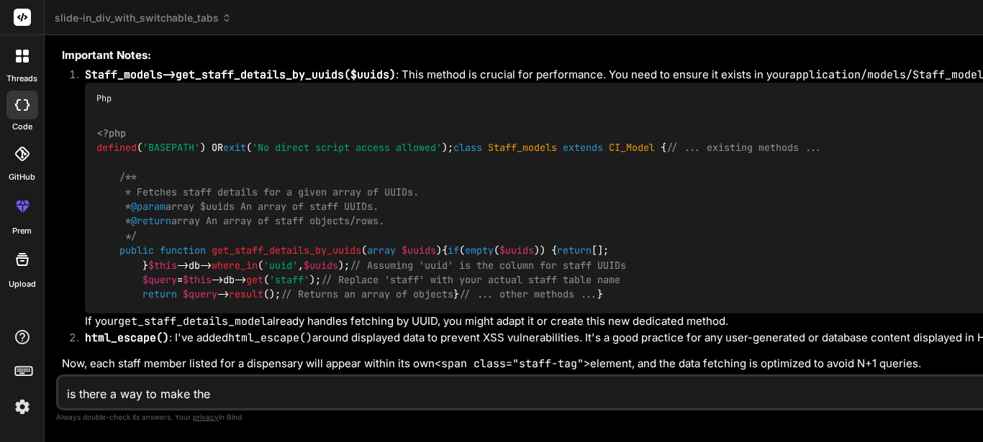
click at [216, 399] on textarea "is there a way to make the" at bounding box center [701, 390] width 1286 height 26
paste textarea "list_dispensary_setup()"
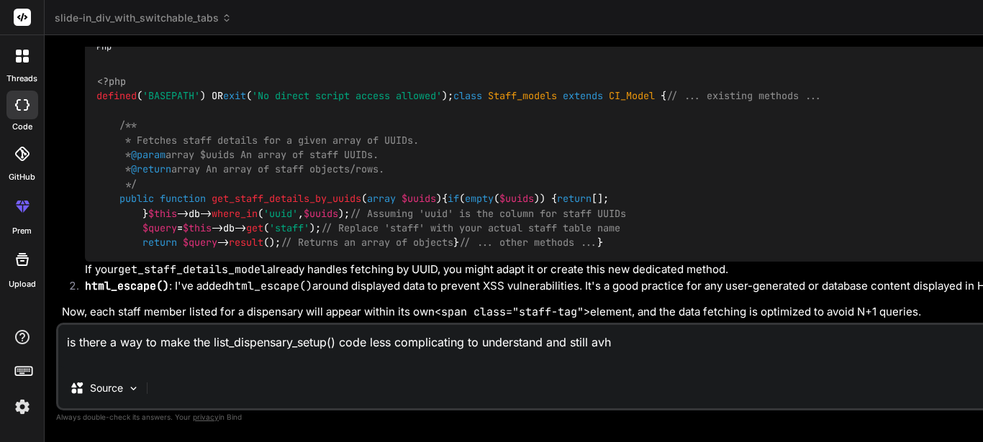
scroll to position [16144, 0]
drag, startPoint x: 357, startPoint y: 122, endPoint x: 298, endPoint y: 140, distance: 62.3
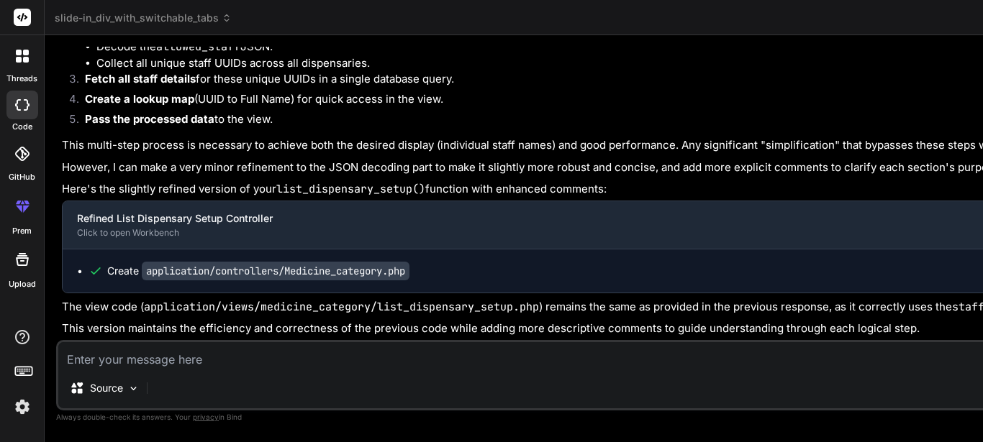
scroll to position [0, 0]
drag, startPoint x: 735, startPoint y: 265, endPoint x: 688, endPoint y: 129, distance: 144.0
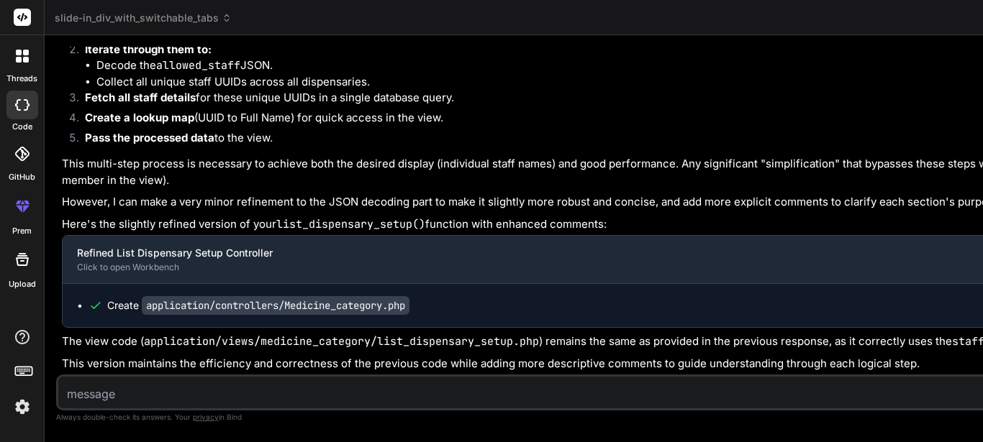
scroll to position [22886, 0]
drag, startPoint x: 477, startPoint y: 148, endPoint x: 104, endPoint y: 159, distance: 373.5
click at [104, 159] on div "Bind AI Web Search Created with Pixso. Code Generator You Or could the js be pr…" at bounding box center [762, 238] width 1435 height 407
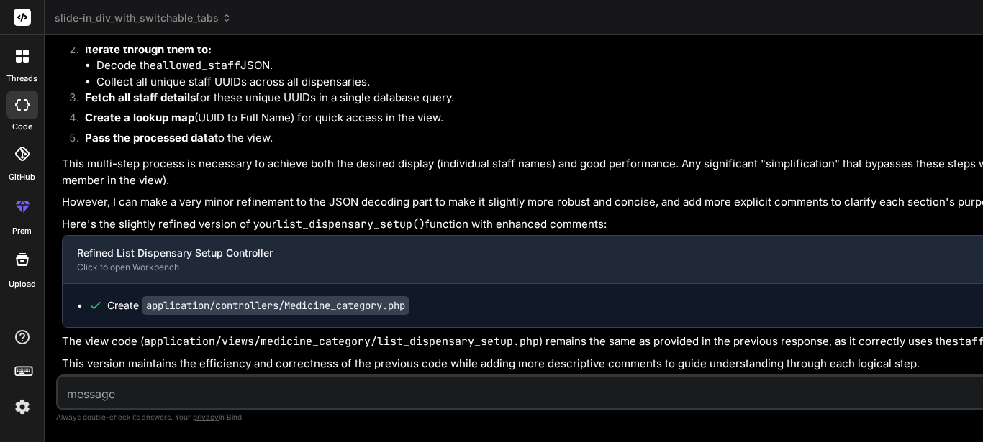
click at [195, 393] on textarea at bounding box center [644, 390] width 1173 height 26
click at [329, 181] on div "Bind AI Web Search Created with Pixso. Code Generator You Or could the js be pr…" at bounding box center [762, 238] width 1435 height 406
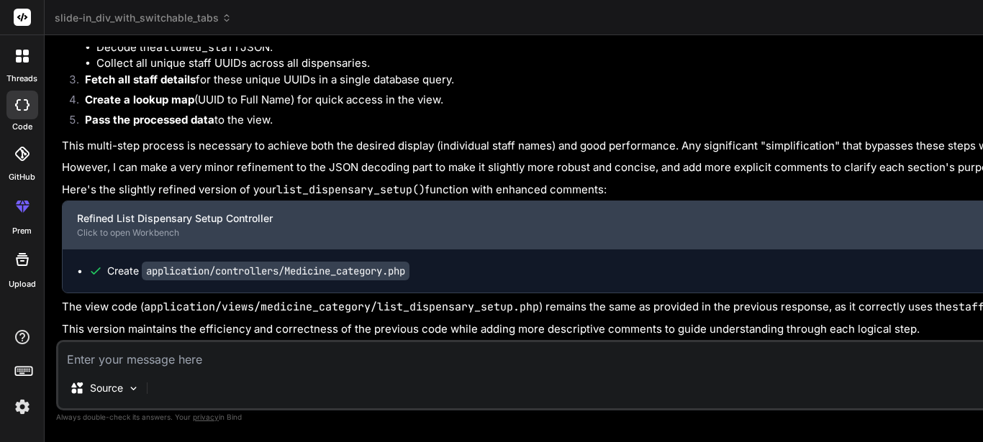
scroll to position [14934, 0]
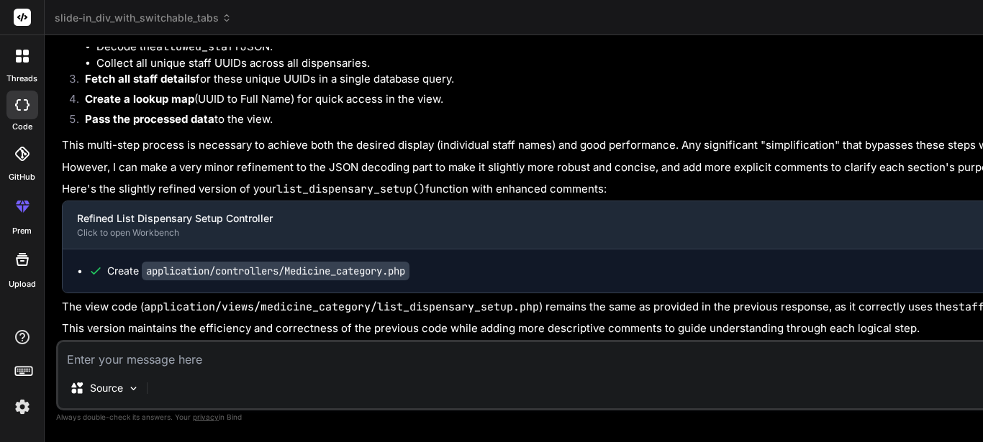
drag, startPoint x: 330, startPoint y: 181, endPoint x: 326, endPoint y: 287, distance: 105.8
paste textarea "get_staff_details_by_uuids"
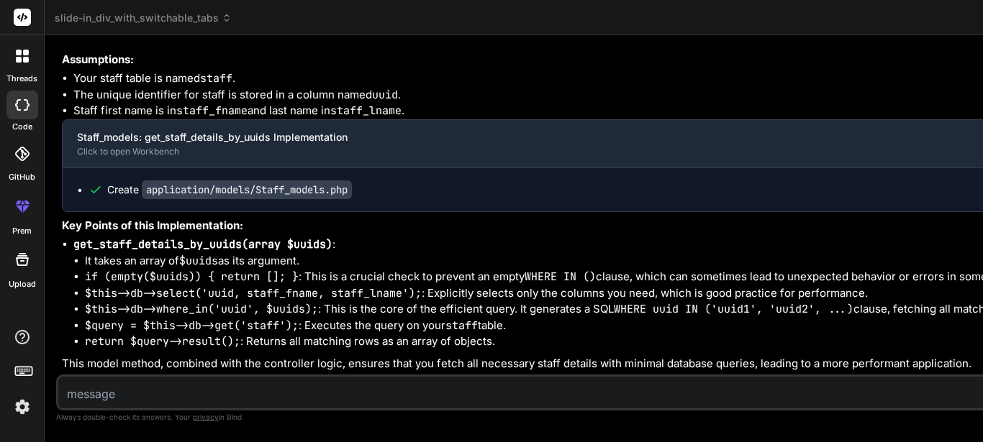
scroll to position [23479, 0]
drag, startPoint x: 613, startPoint y: 165, endPoint x: 58, endPoint y: 162, distance: 554.6
click at [58, 162] on div "Bind AI Web Search Created with Pixso. Code Generator You Or could the js be pr…" at bounding box center [762, 238] width 1435 height 407
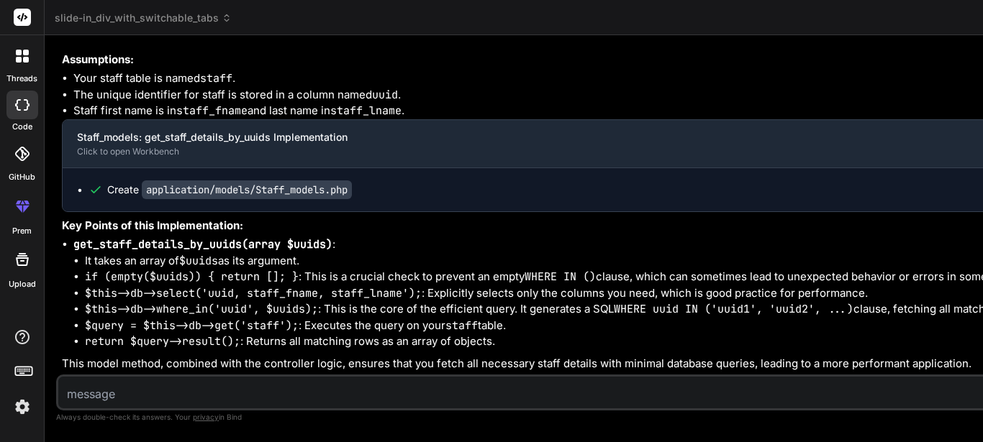
drag, startPoint x: 587, startPoint y: 301, endPoint x: 573, endPoint y: 173, distance: 128.8
click at [193, 388] on textarea at bounding box center [644, 390] width 1173 height 26
paste textarea "edit_dispensary_setup"
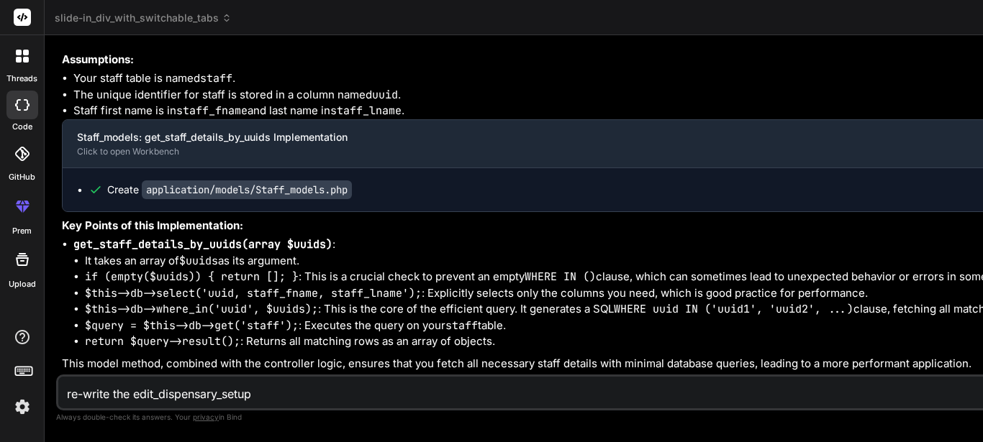
click at [159, 390] on textarea "re-write the edit_dispensary_setup" at bounding box center [644, 390] width 1173 height 26
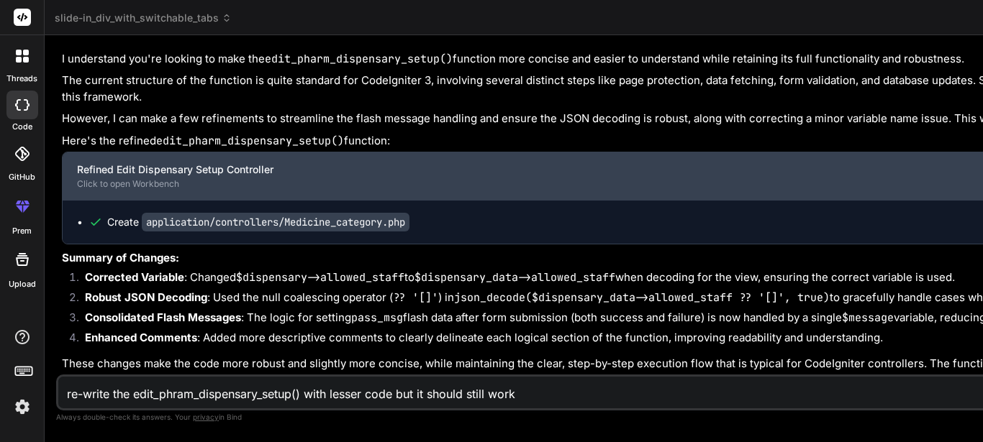
scroll to position [21363, 0]
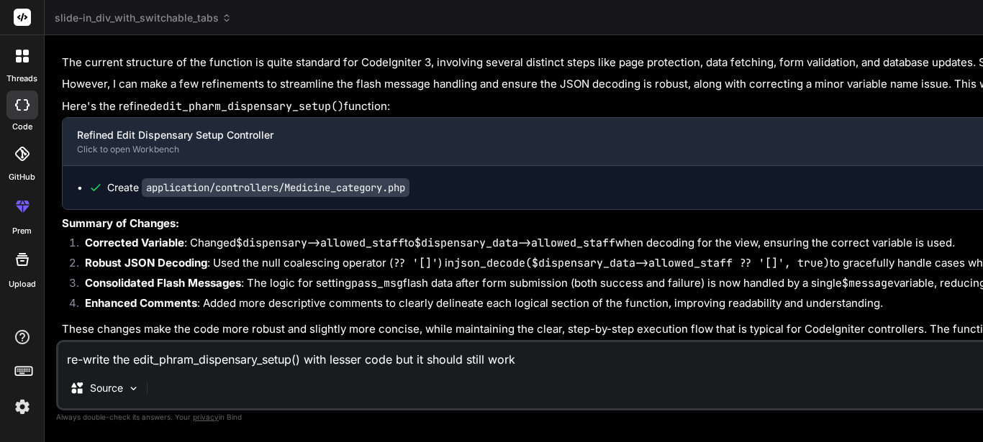
drag, startPoint x: 195, startPoint y: 256, endPoint x: 442, endPoint y: 258, distance: 246.7
copy span "<?php echo base_url('medicine_category/edit_pharm_dispensary_setup/' . $dispens…"
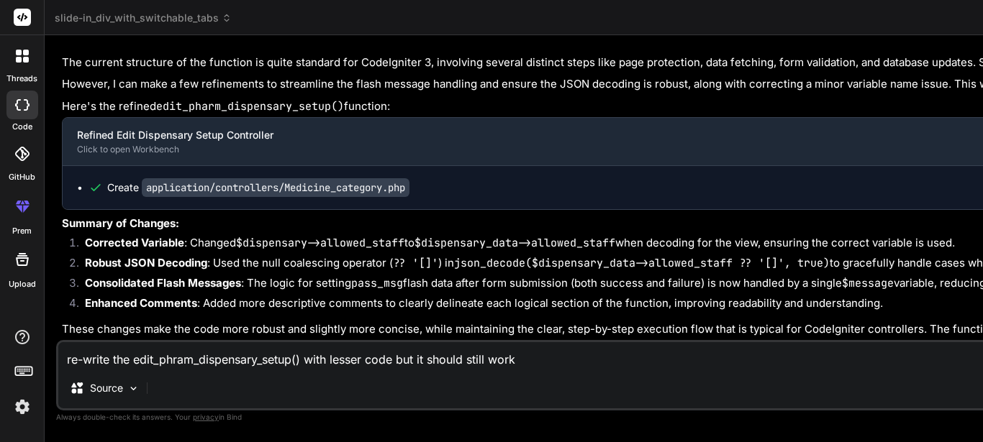
scroll to position [13366, 0]
